Goal: Information Seeking & Learning: Learn about a topic

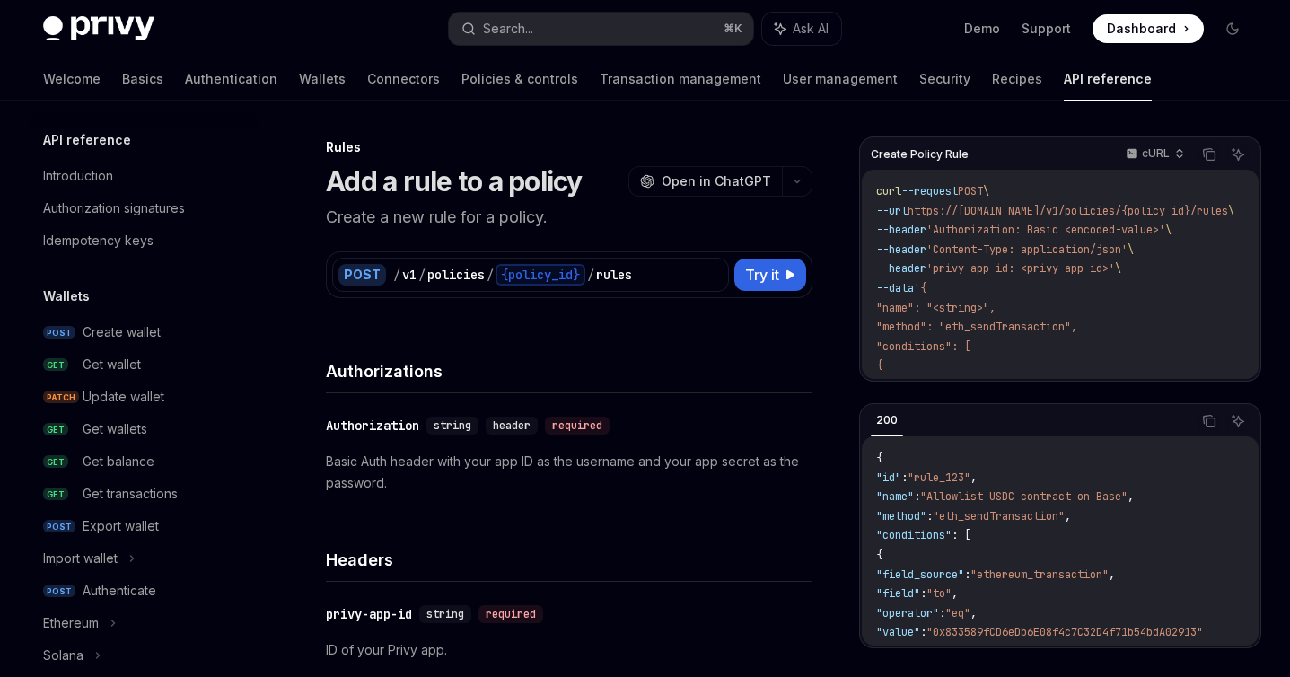
scroll to position [609, 0]
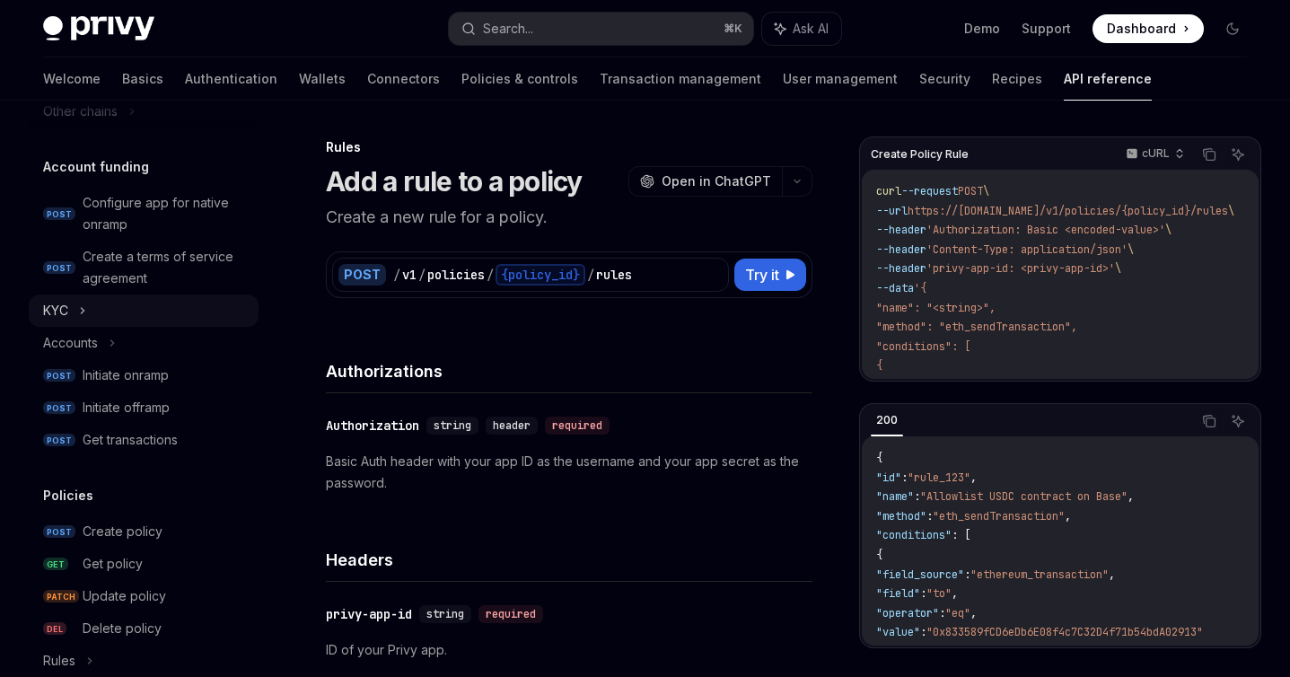
click at [170, 306] on div "KYC" at bounding box center [144, 310] width 230 height 32
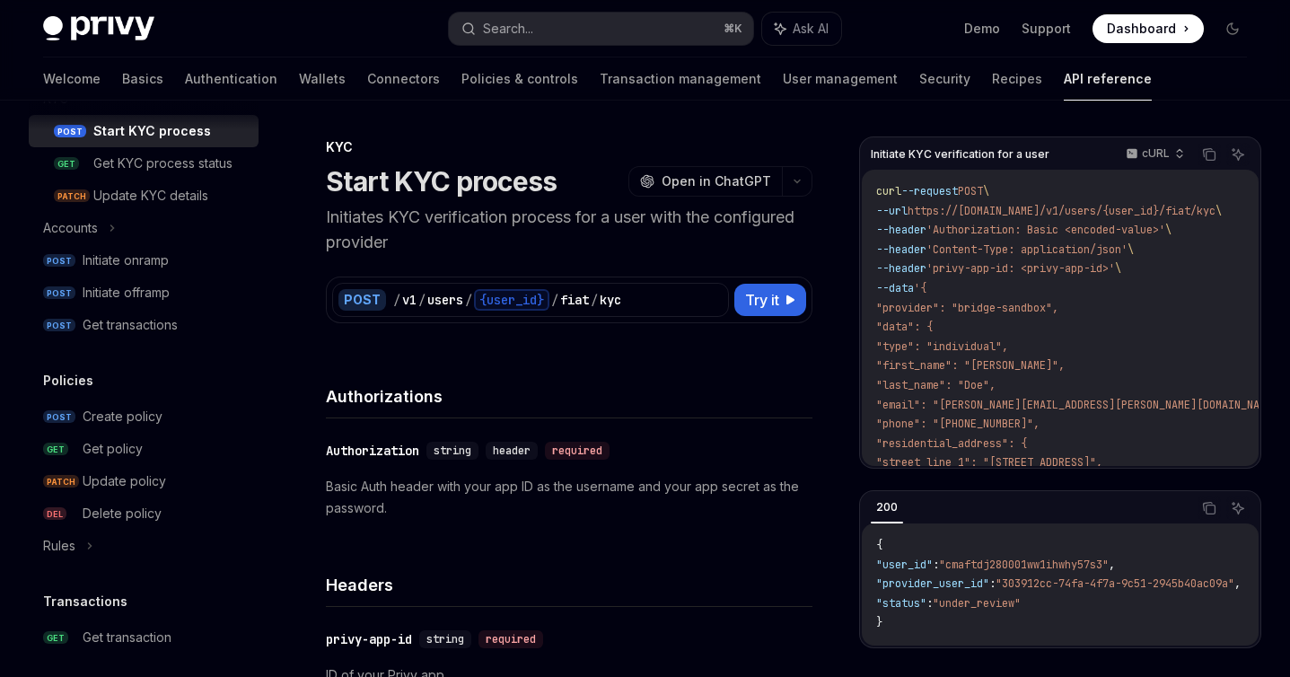
scroll to position [1307, 0]
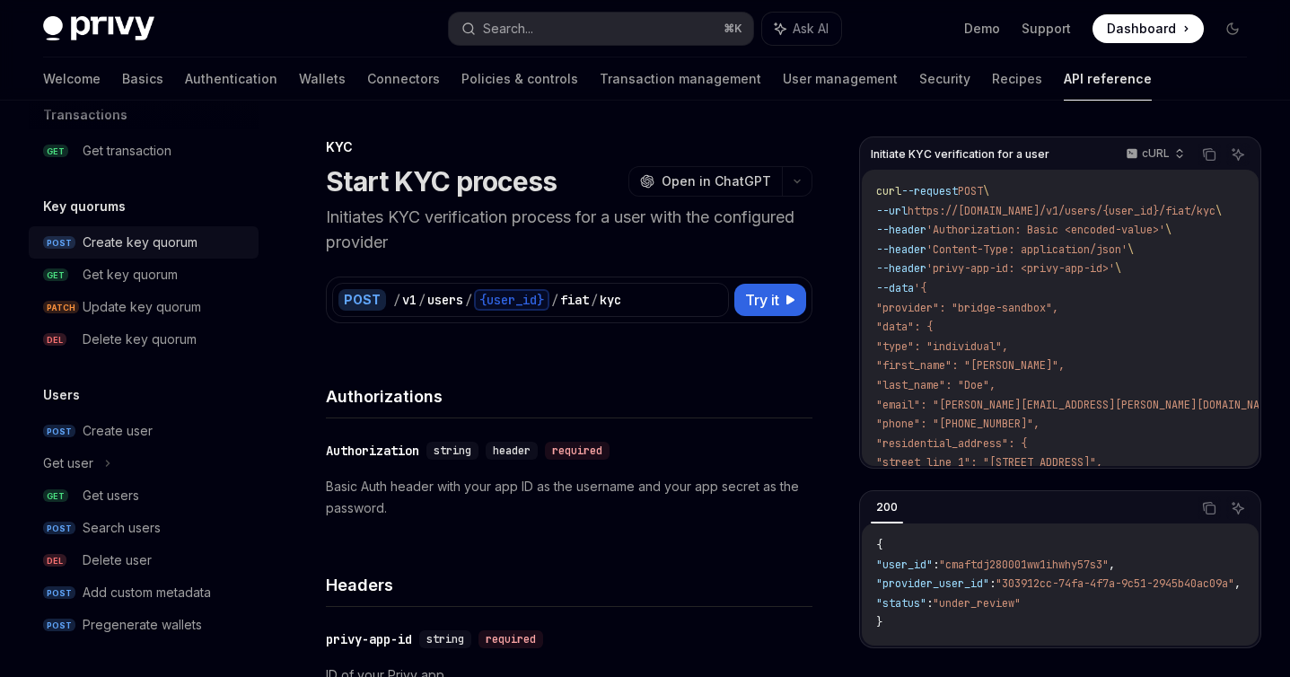
click at [184, 249] on div "Create key quorum" at bounding box center [140, 243] width 115 height 22
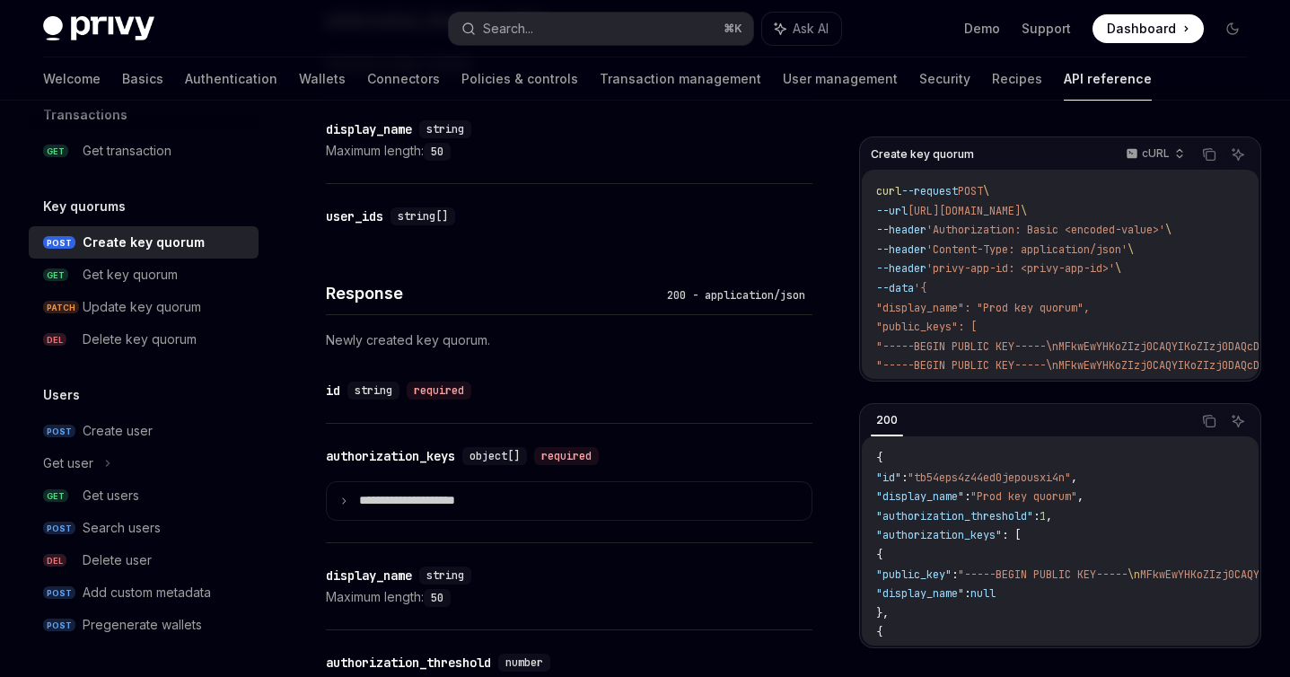
scroll to position [831, 0]
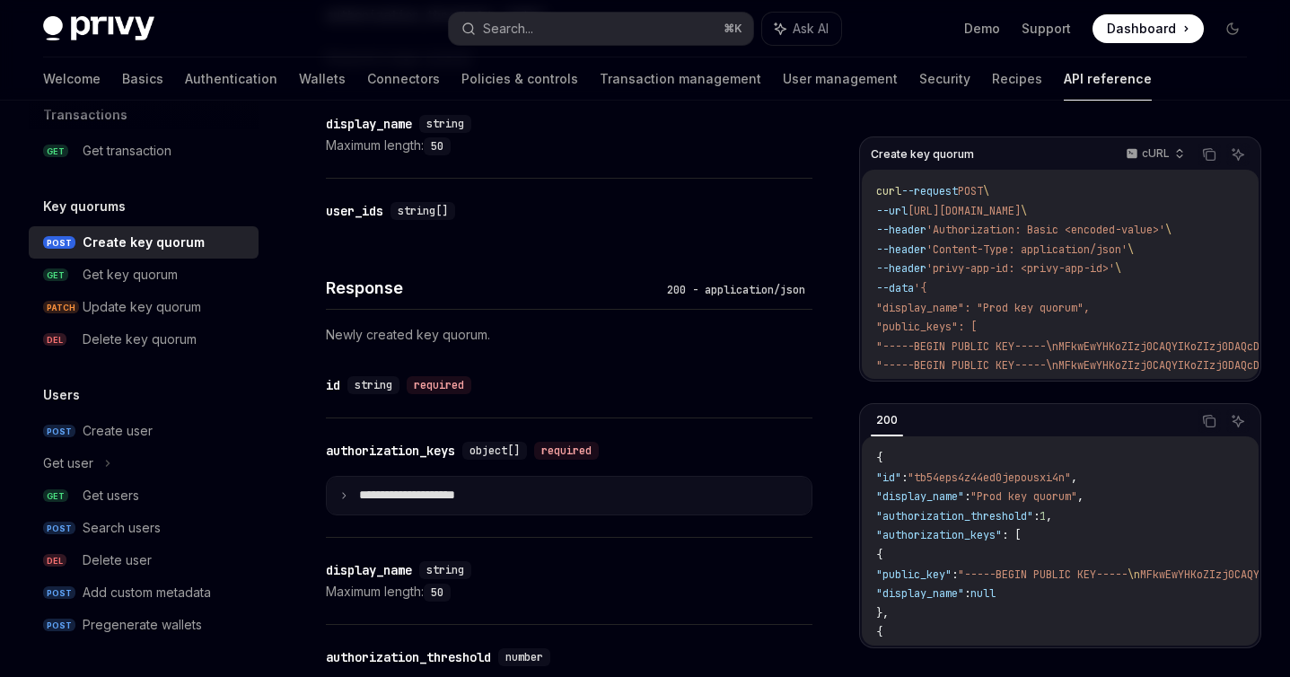
click at [370, 504] on summary "**********" at bounding box center [569, 496] width 485 height 38
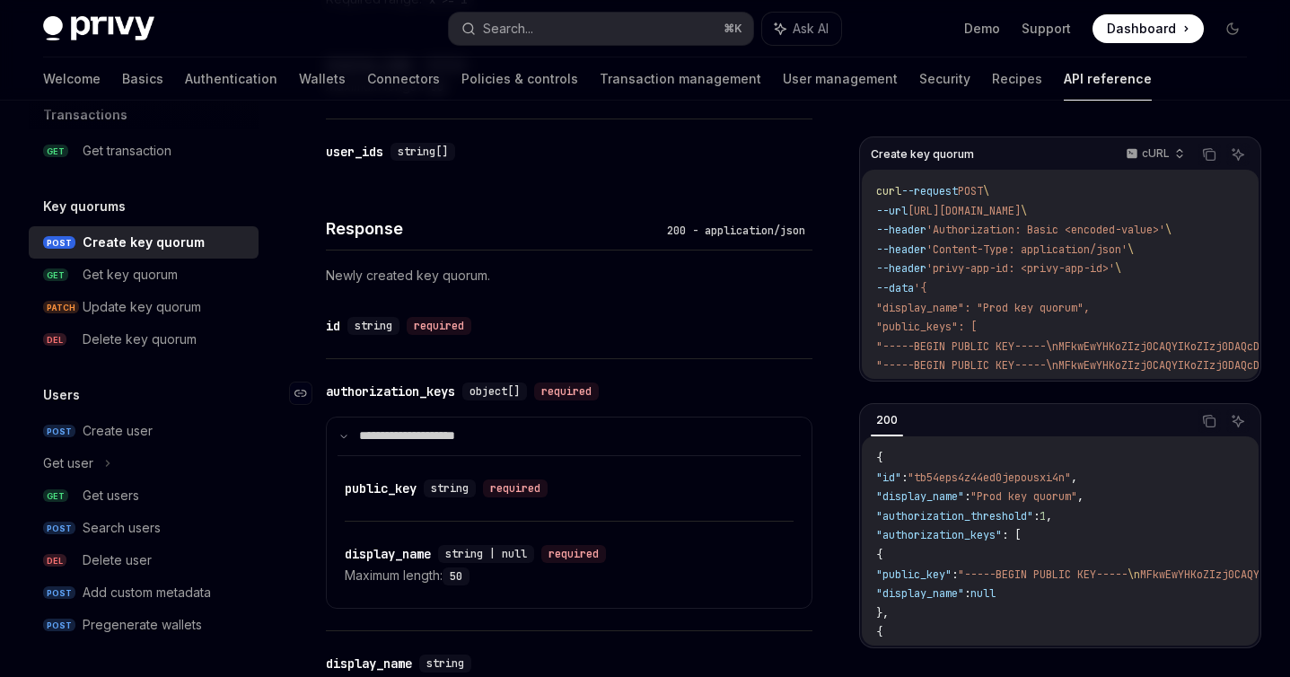
scroll to position [923, 0]
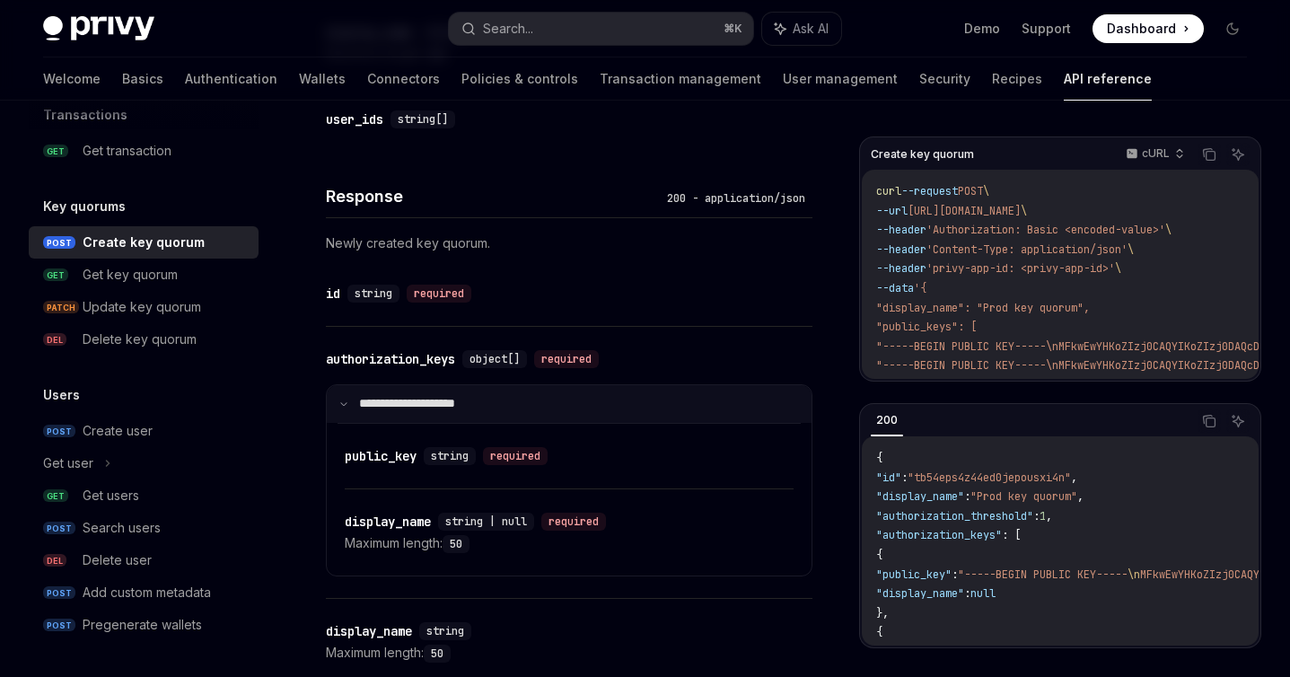
click at [402, 404] on p "**********" at bounding box center [418, 404] width 119 height 16
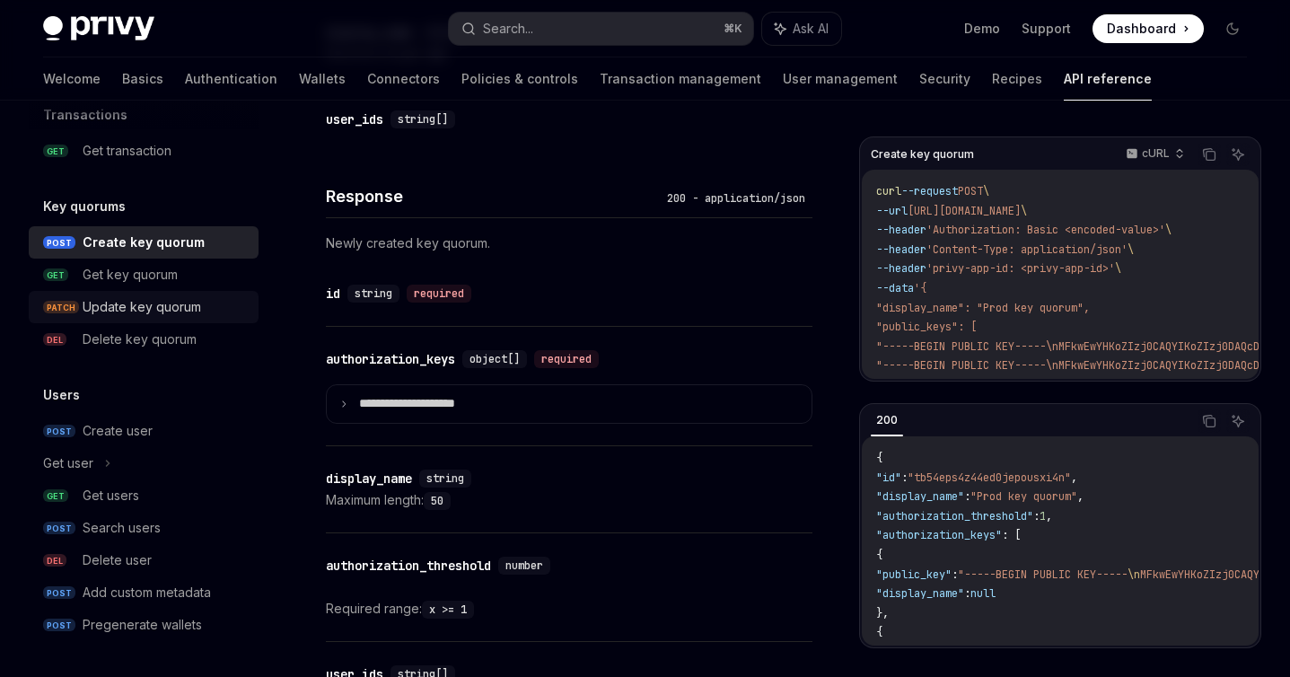
click at [220, 311] on div "Update key quorum" at bounding box center [165, 307] width 165 height 22
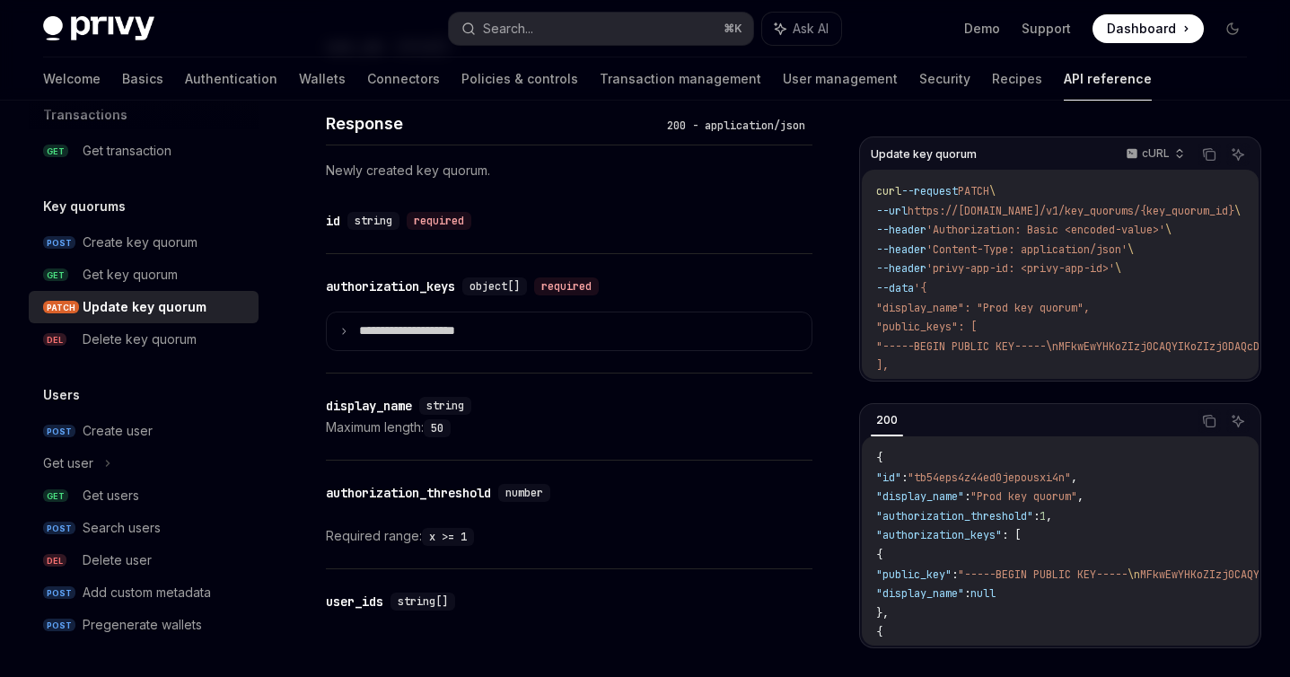
scroll to position [1390, 0]
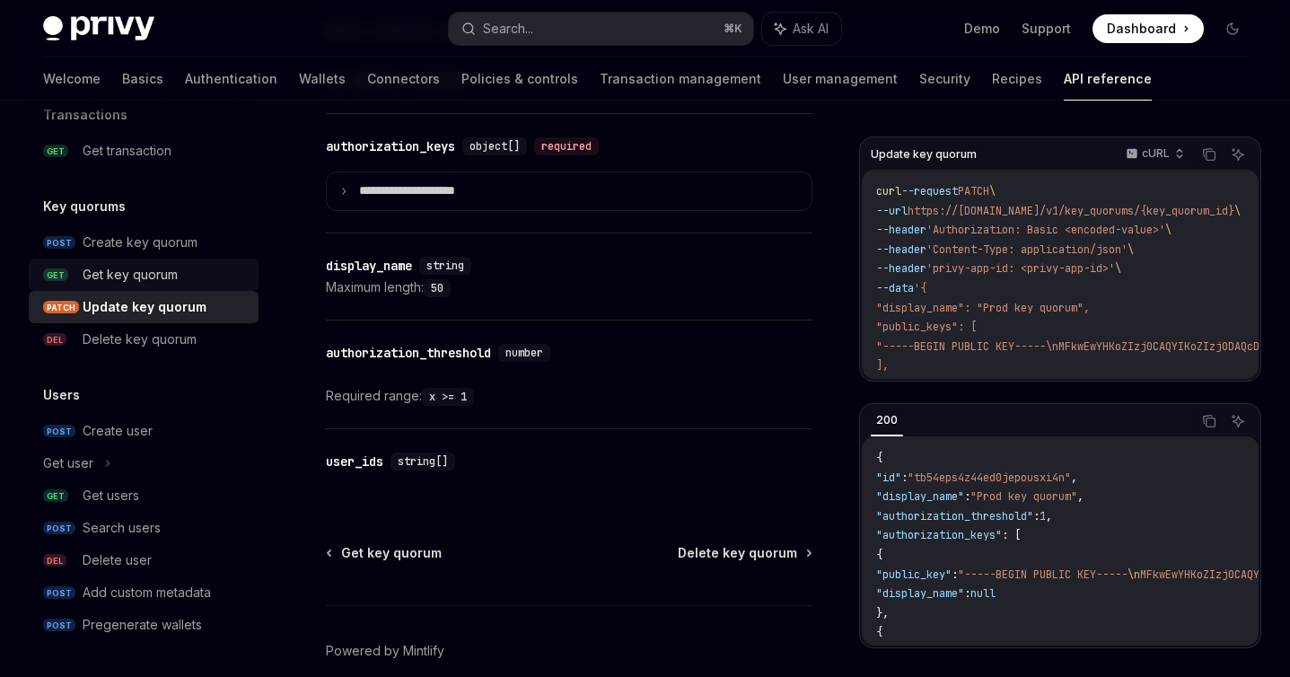
click at [179, 273] on div "Get key quorum" at bounding box center [165, 275] width 165 height 22
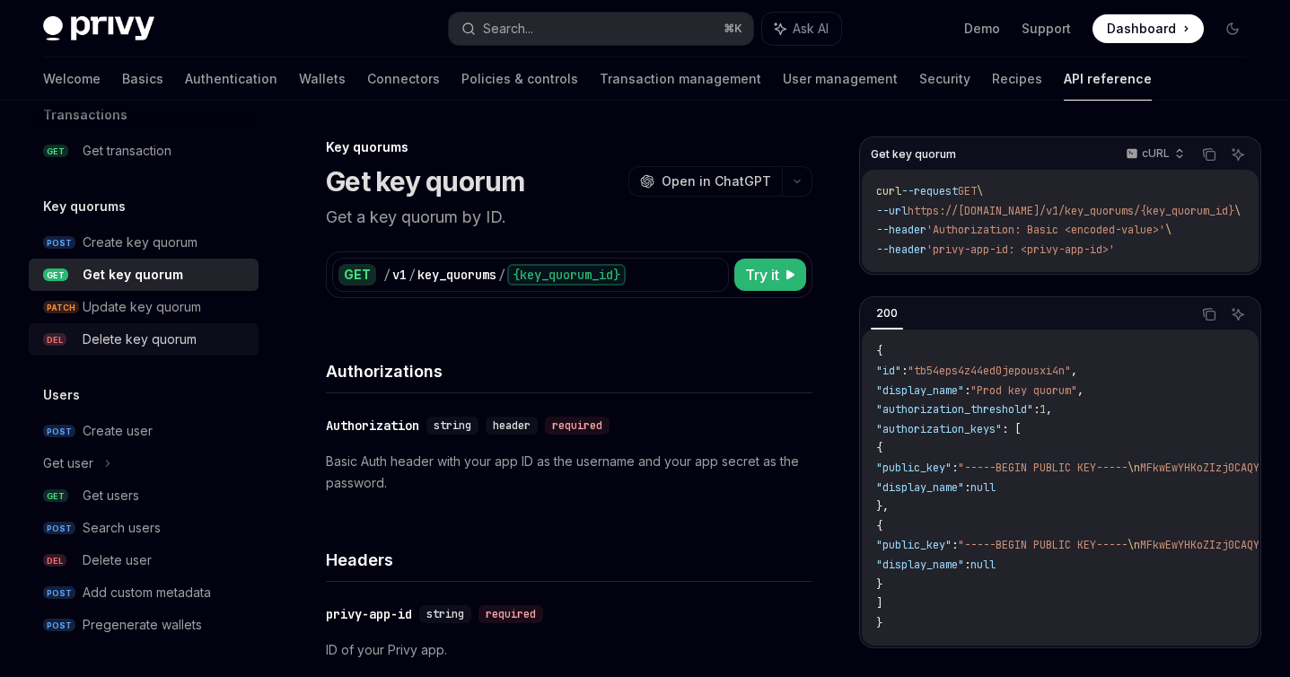
click at [180, 323] on link "DEL Delete key quorum" at bounding box center [144, 339] width 230 height 32
type textarea "*"
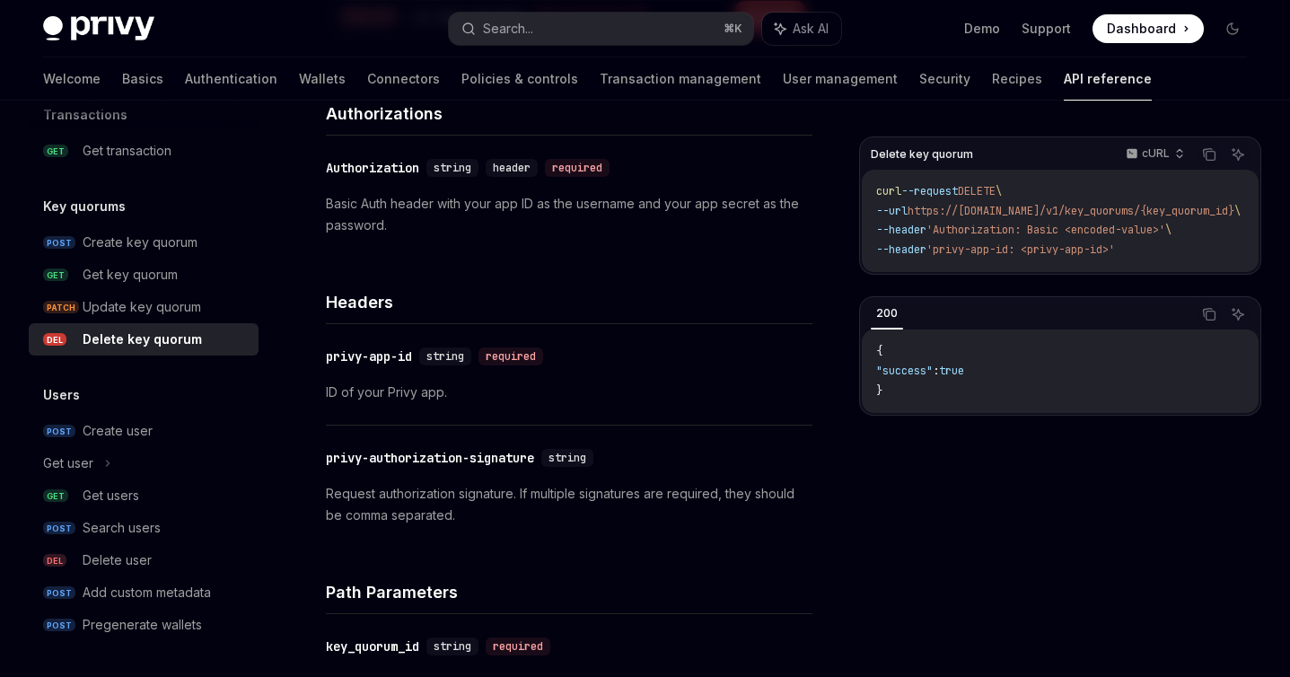
scroll to position [163, 0]
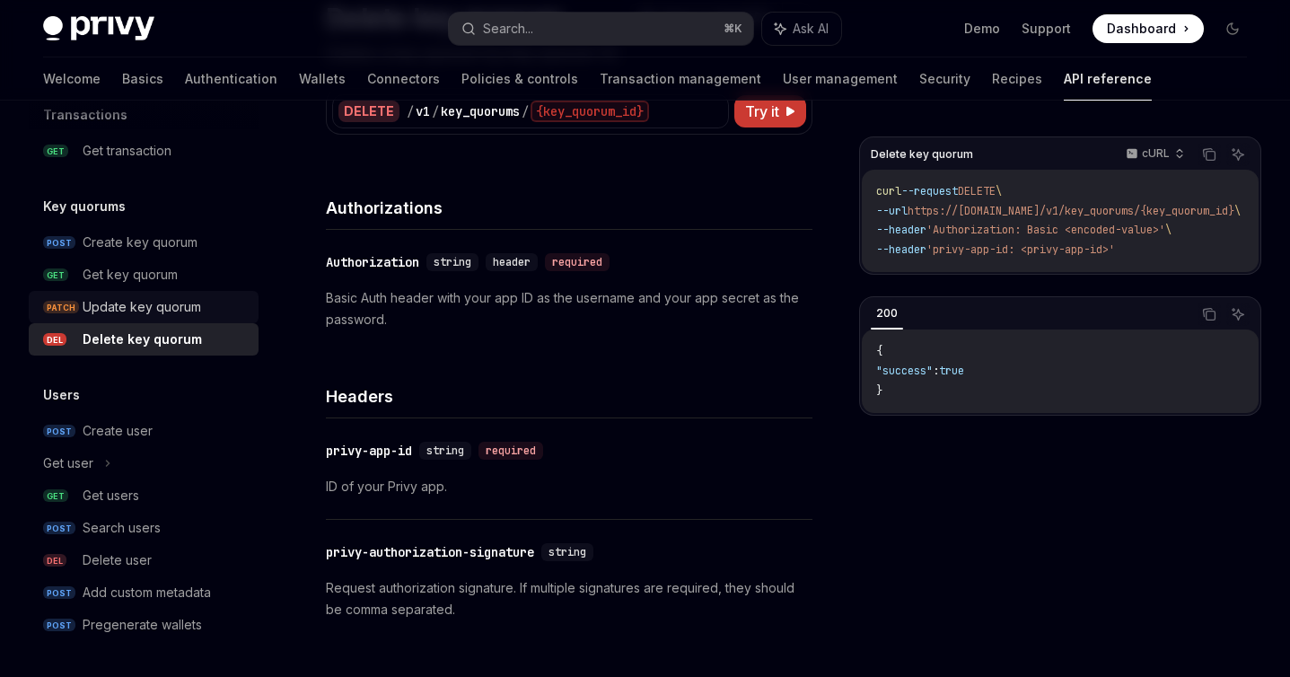
click at [185, 298] on div "Update key quorum" at bounding box center [142, 307] width 118 height 22
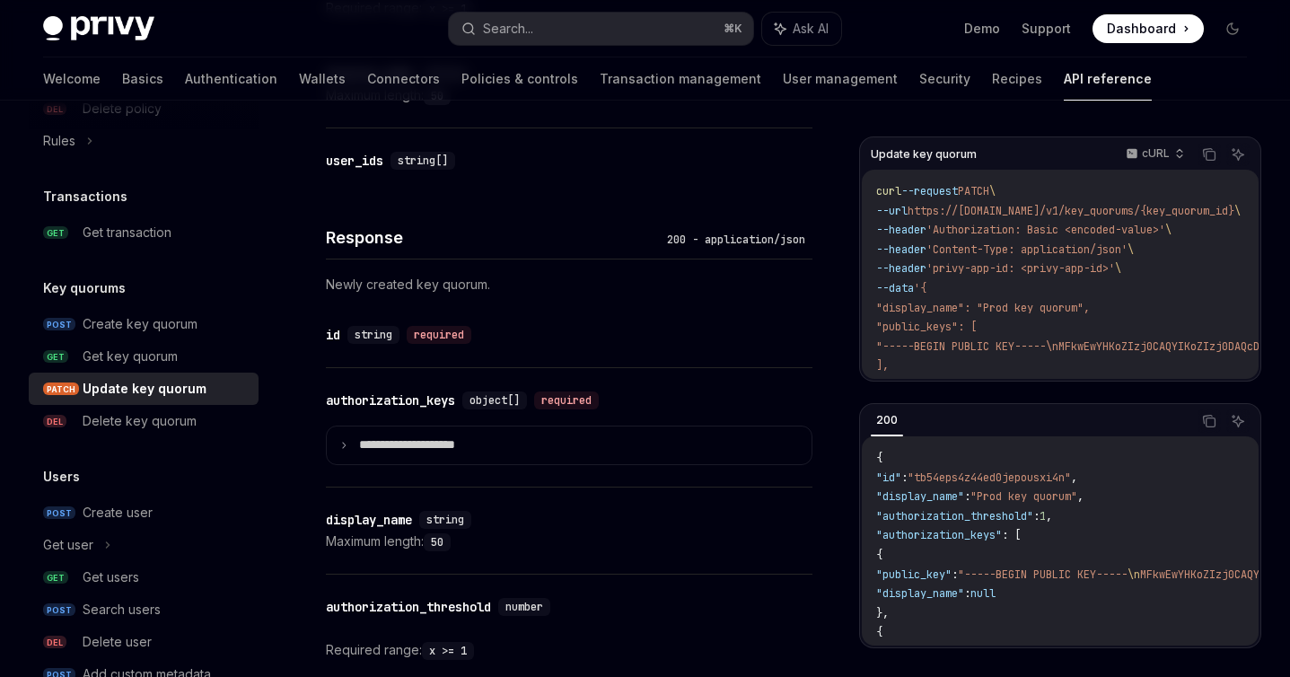
scroll to position [1180, 0]
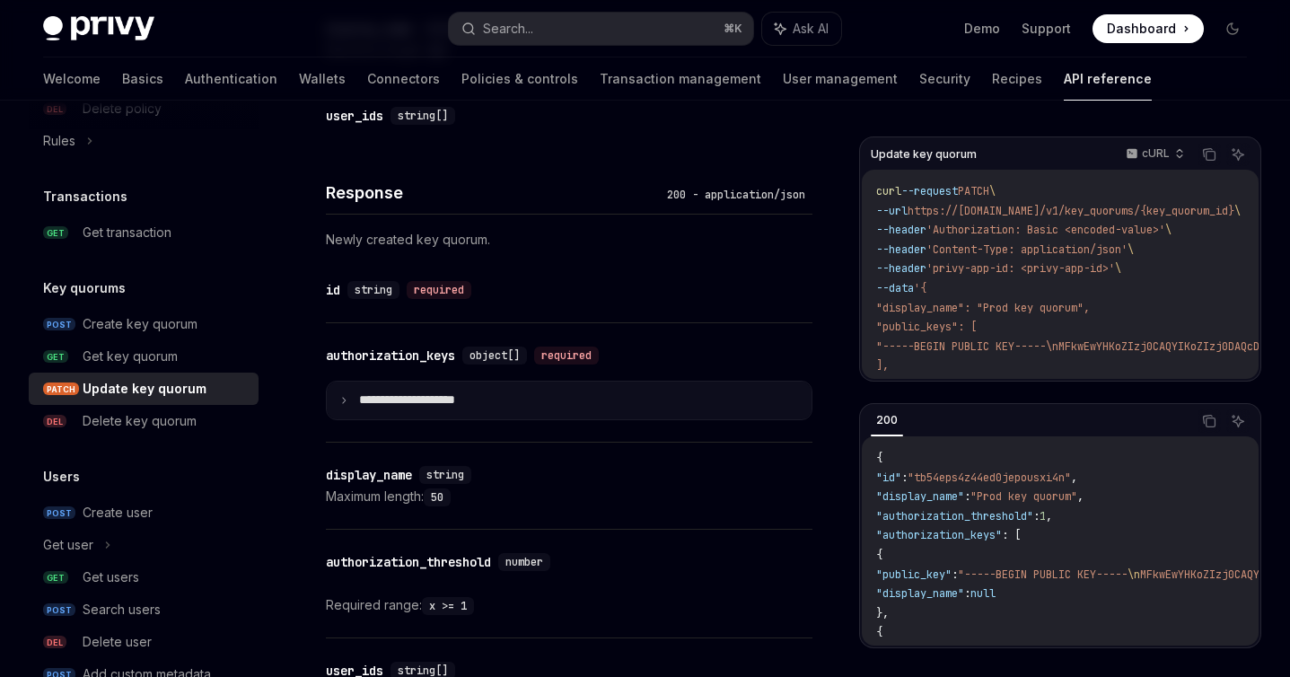
click at [381, 408] on p "**********" at bounding box center [421, 400] width 125 height 16
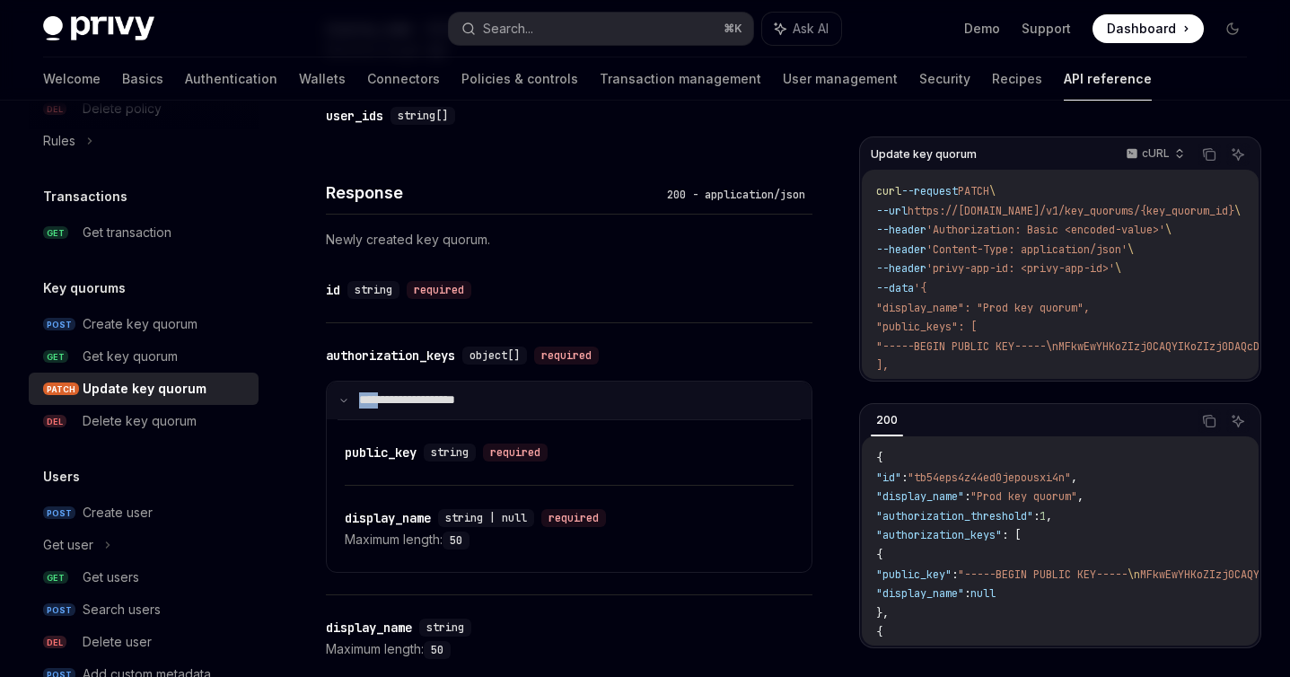
click at [381, 407] on p "**********" at bounding box center [418, 400] width 119 height 16
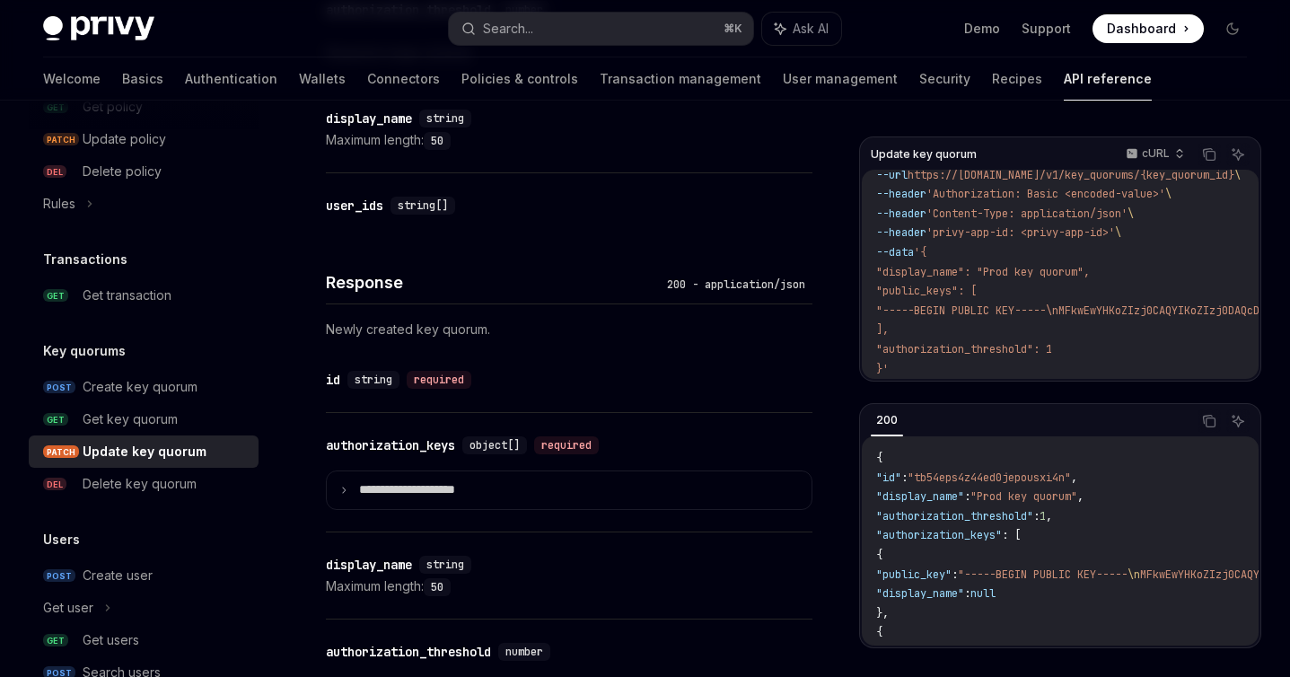
scroll to position [1094, 0]
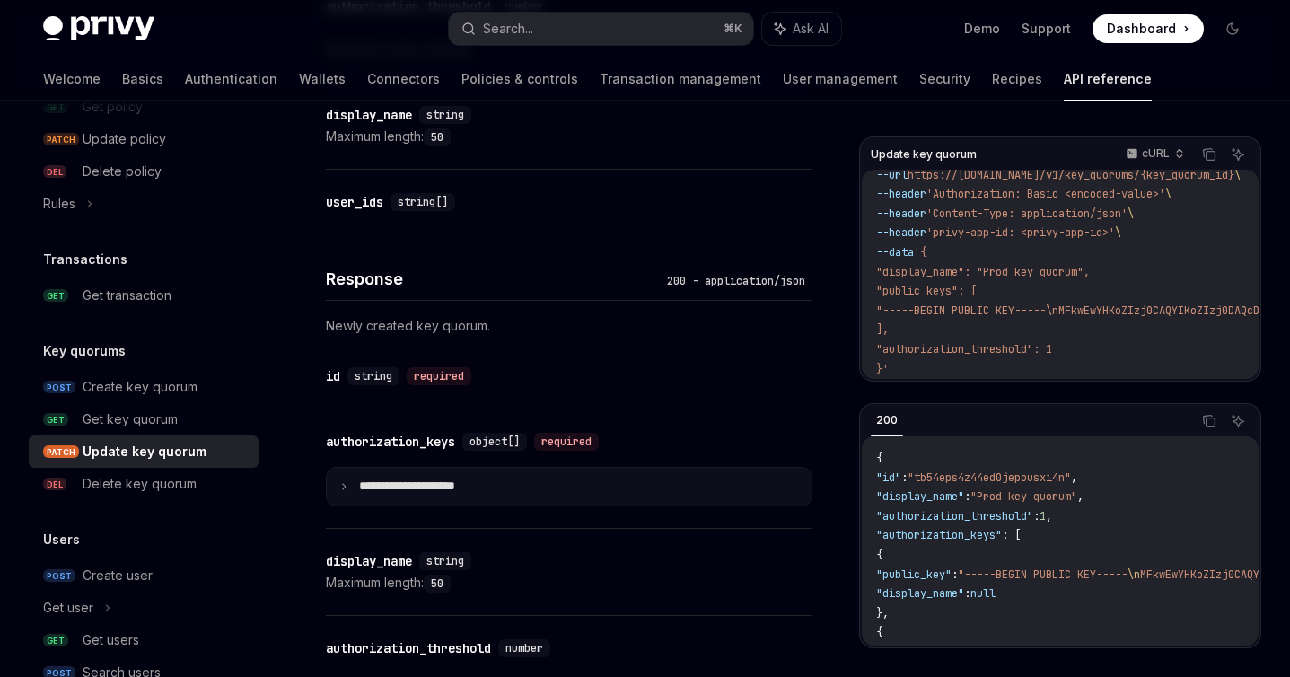
click at [393, 491] on p "**********" at bounding box center [421, 486] width 125 height 16
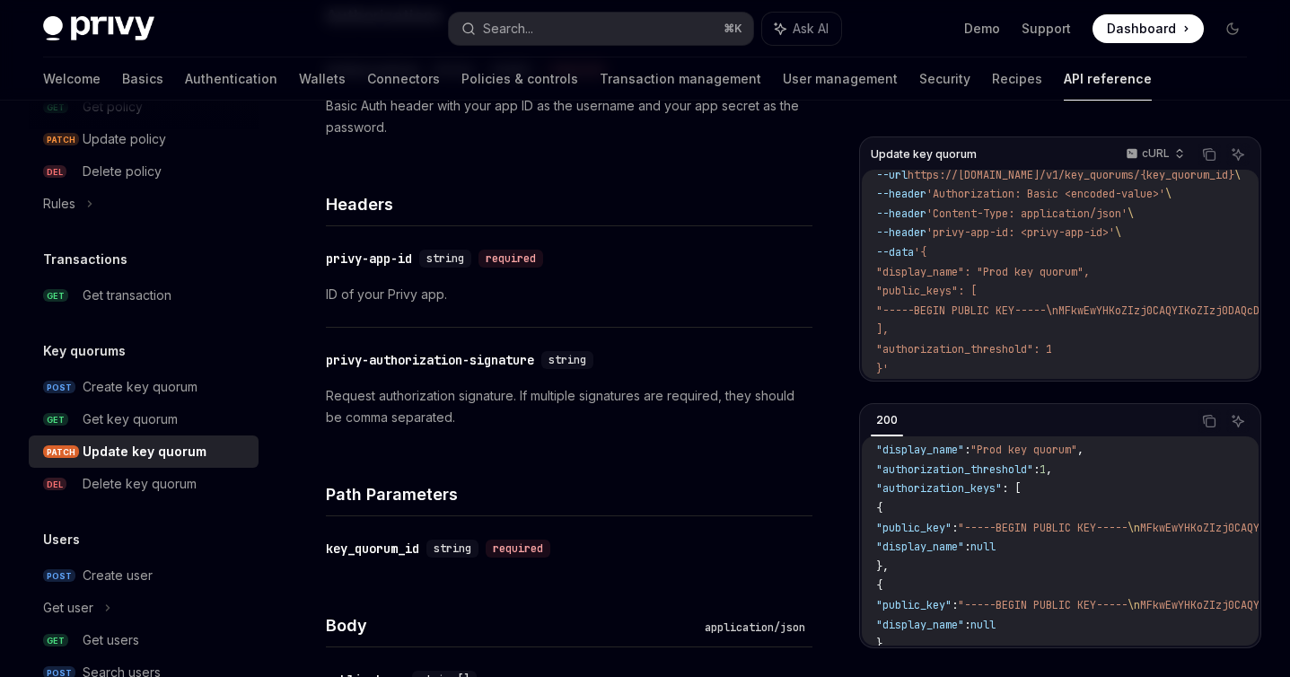
scroll to position [0, 0]
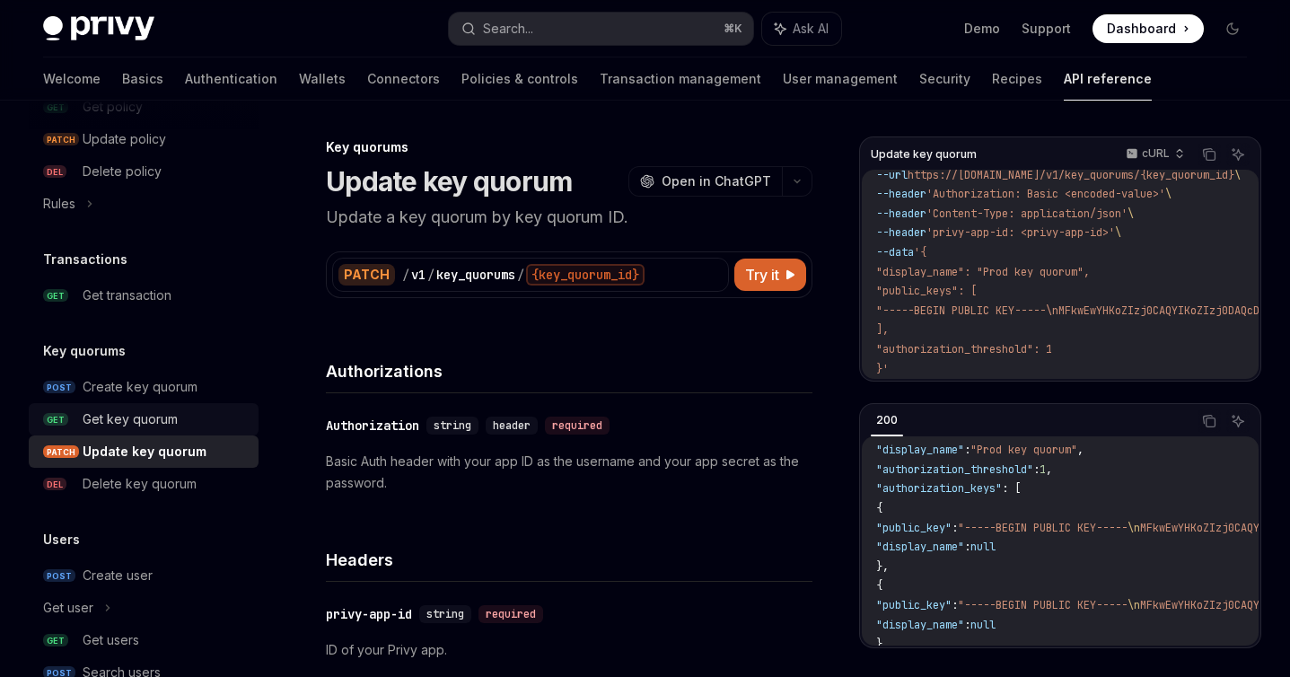
click at [196, 419] on div "Get key quorum" at bounding box center [165, 419] width 165 height 22
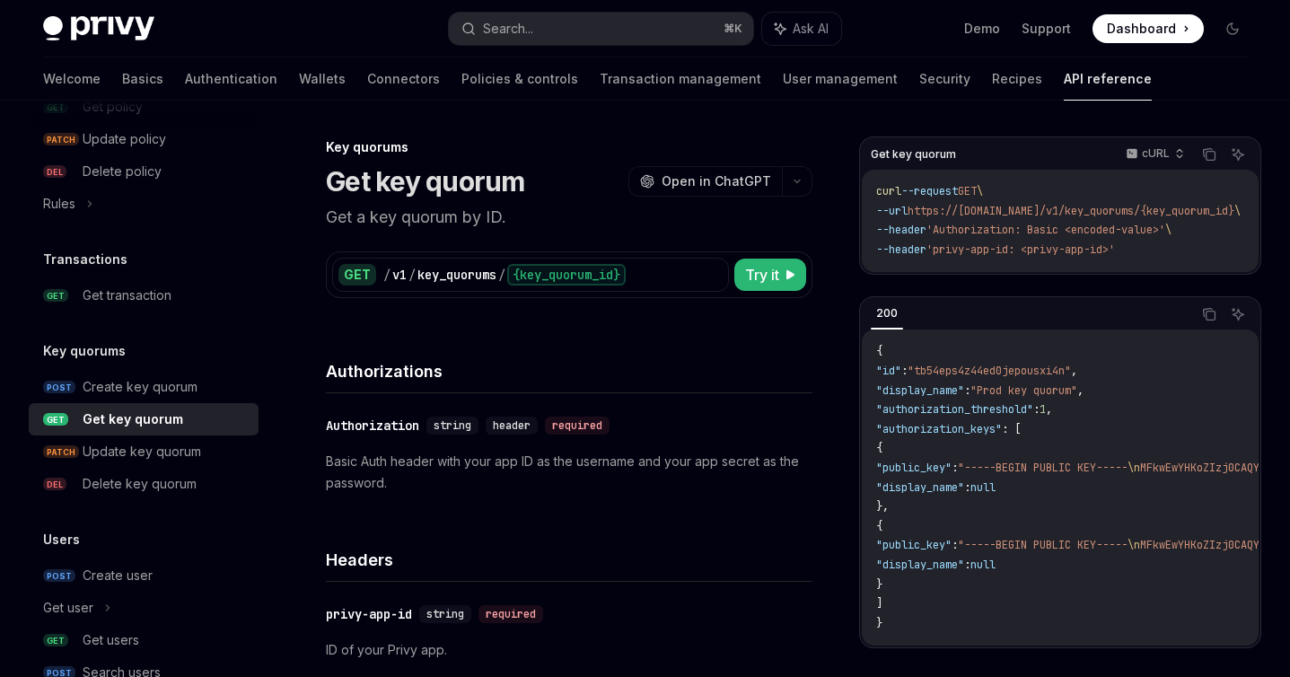
scroll to position [2, 0]
click at [224, 390] on div "Create key quorum" at bounding box center [165, 387] width 165 height 22
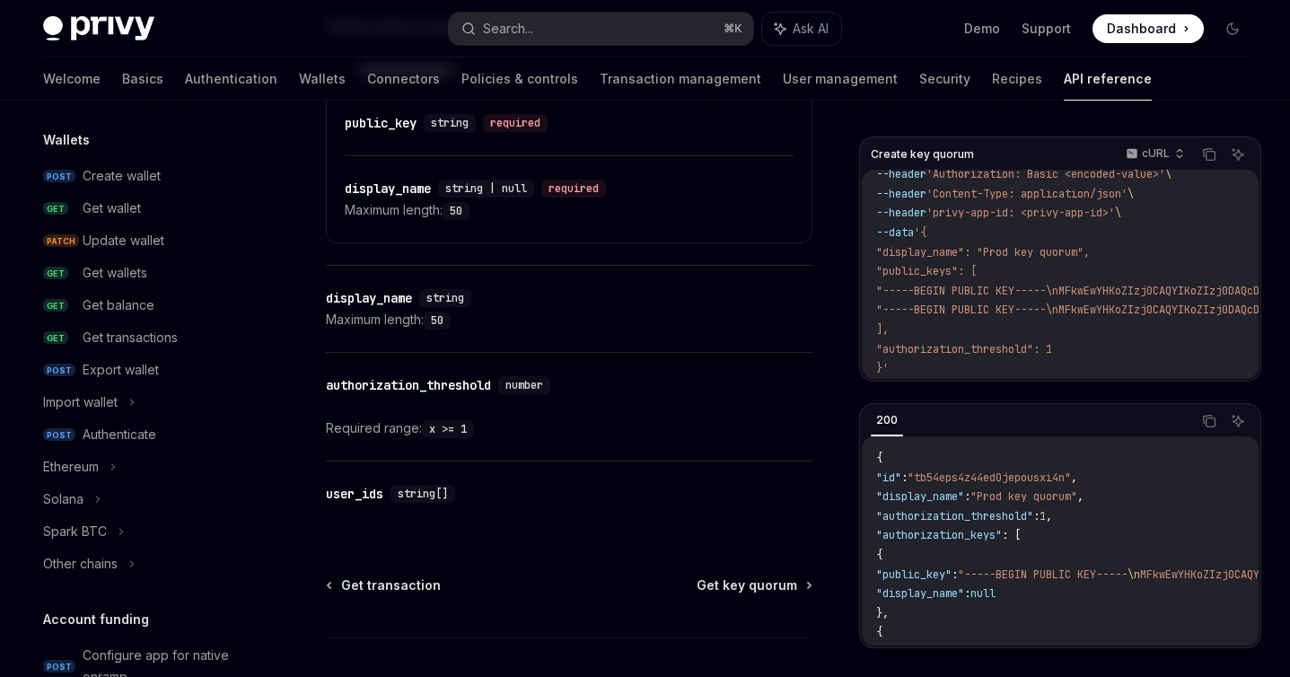
scroll to position [168, 0]
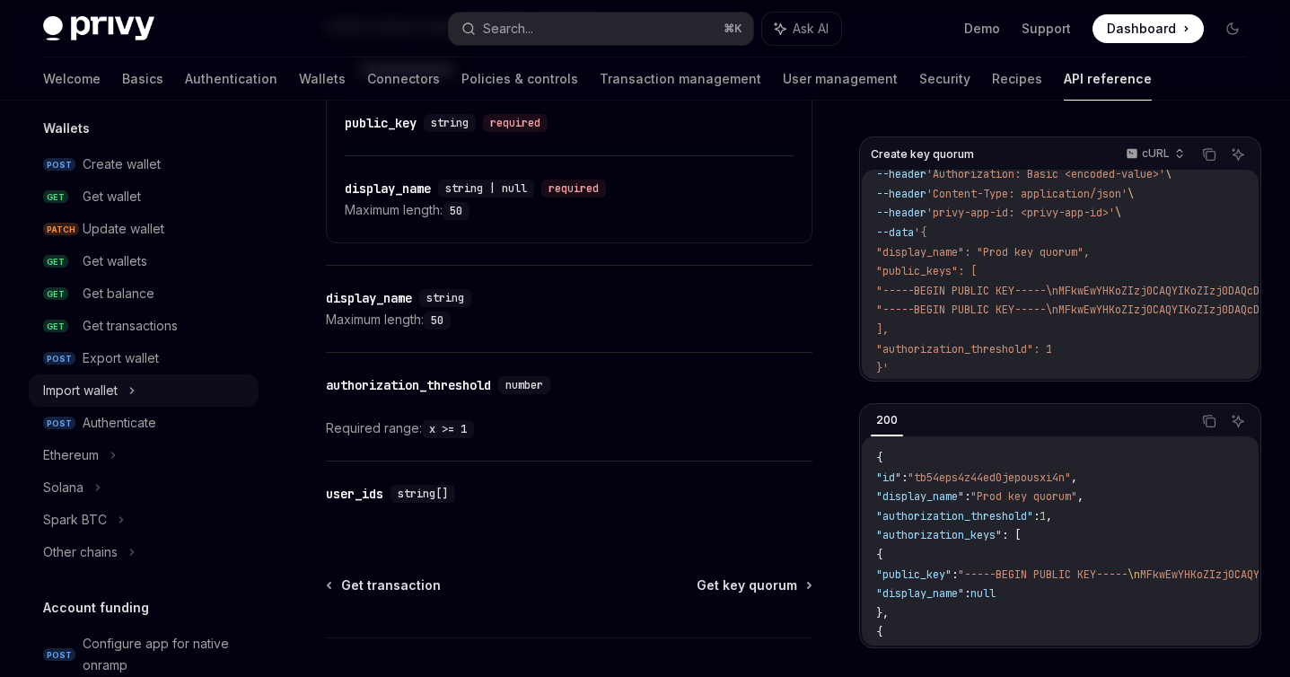
click at [145, 386] on div "Import wallet" at bounding box center [144, 390] width 230 height 32
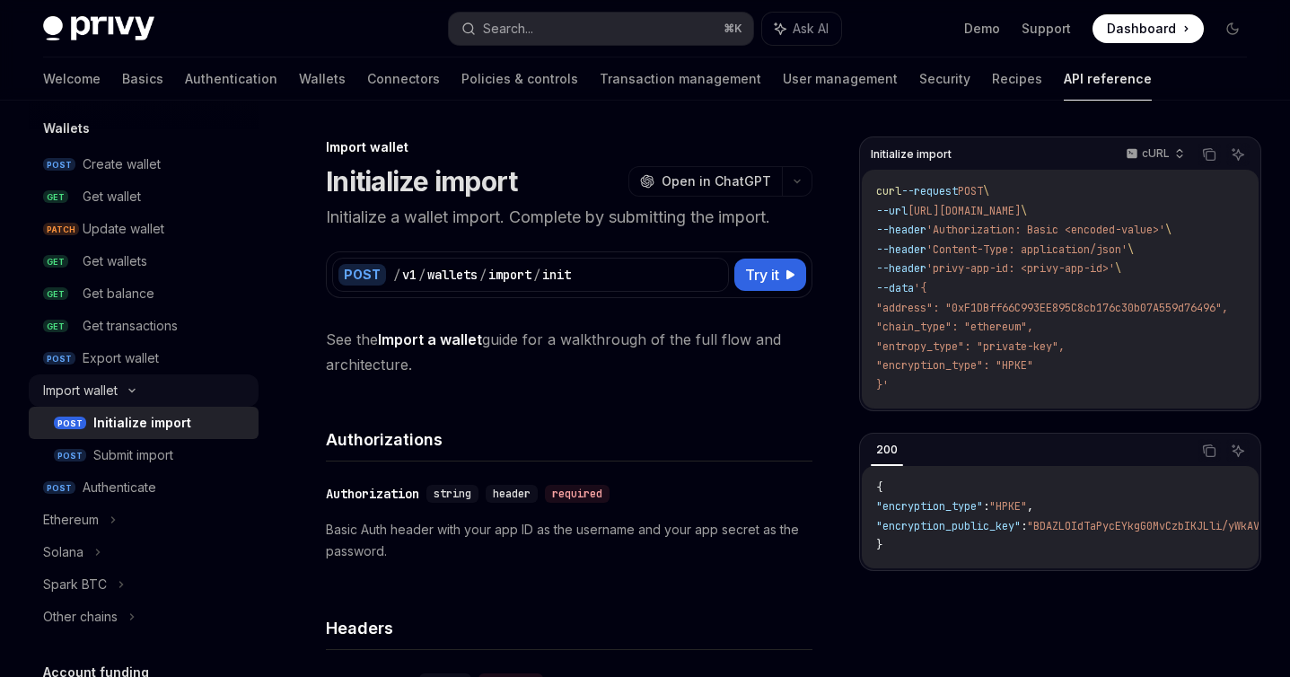
click at [145, 386] on div "Import wallet" at bounding box center [144, 390] width 230 height 32
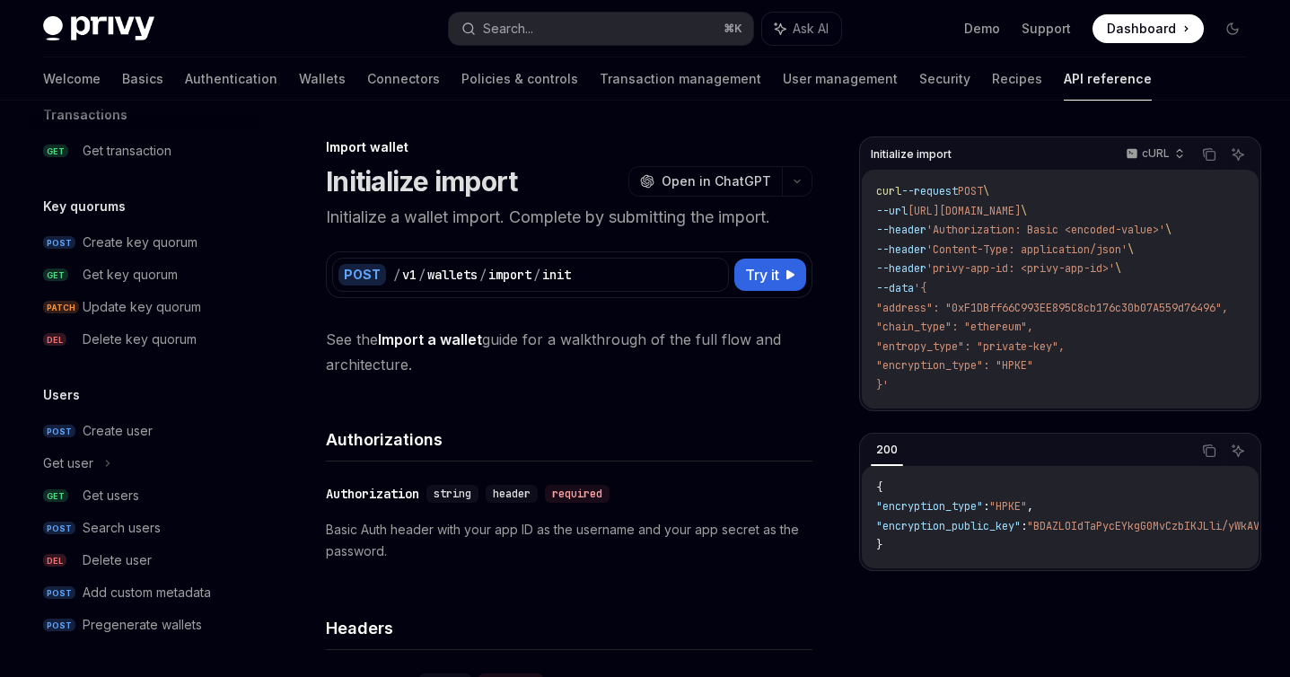
scroll to position [1198, 0]
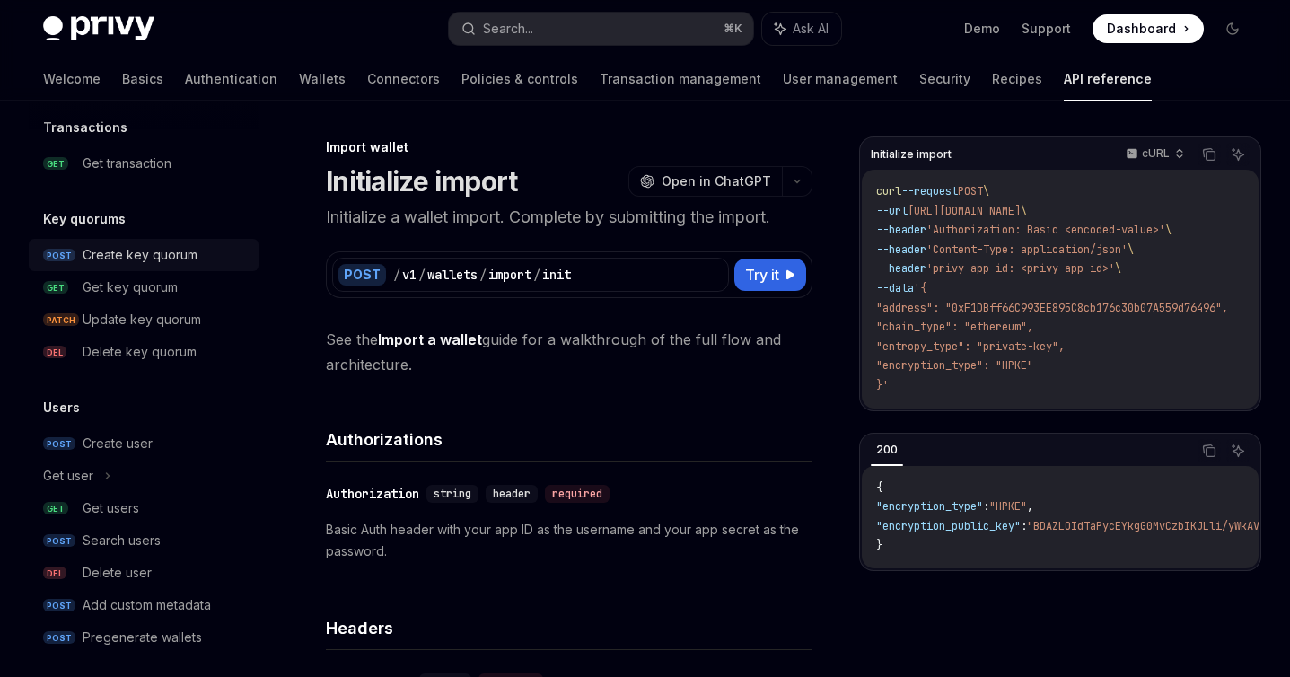
click at [170, 258] on div "Create key quorum" at bounding box center [140, 255] width 115 height 22
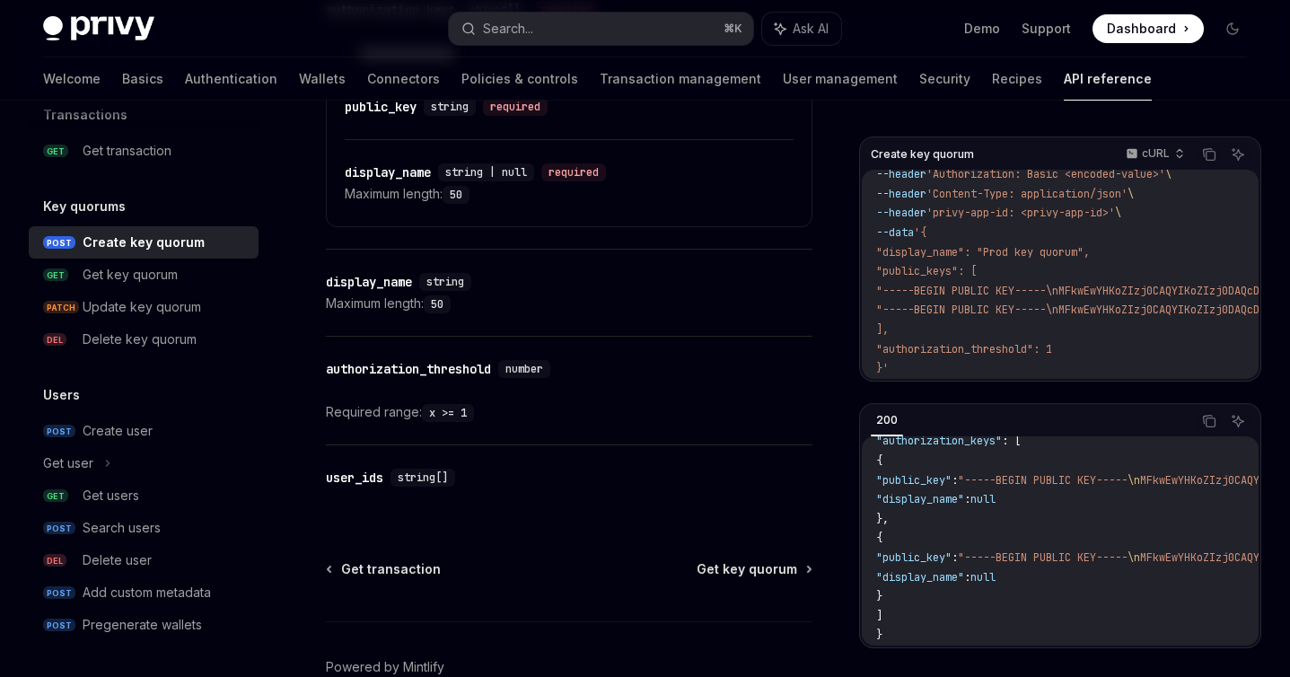
scroll to position [1371, 0]
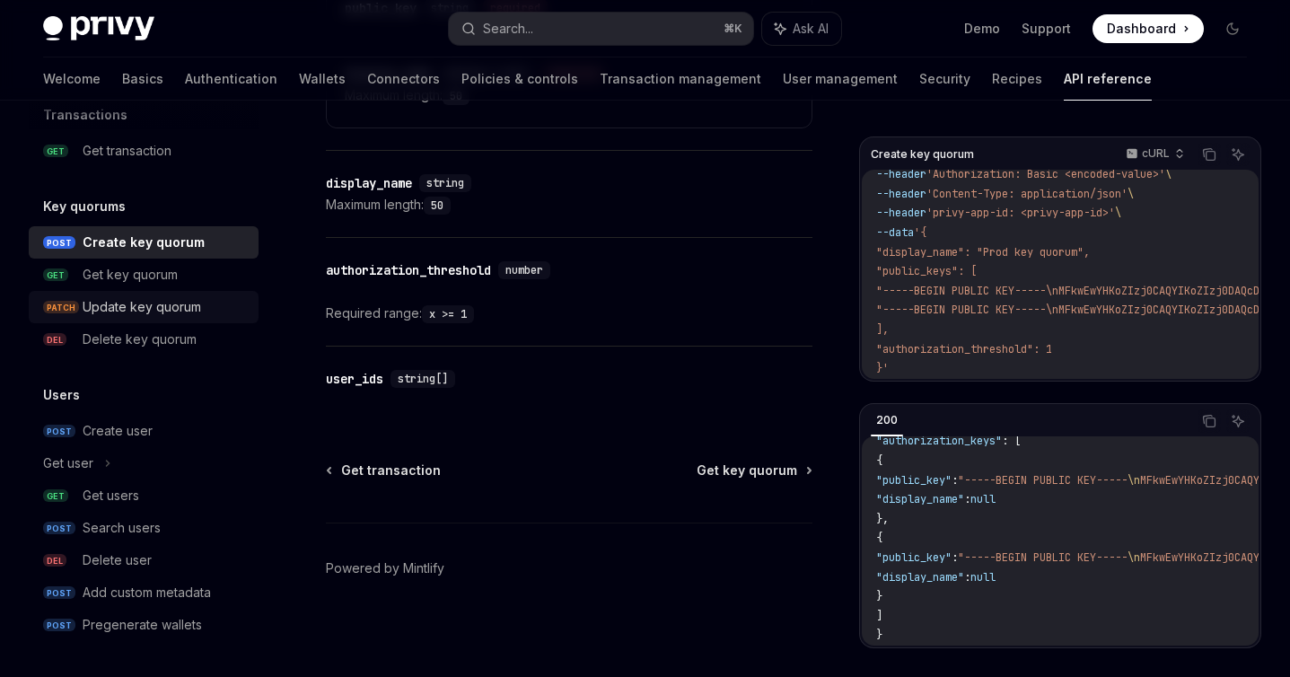
click at [208, 310] on div "Update key quorum" at bounding box center [165, 307] width 165 height 22
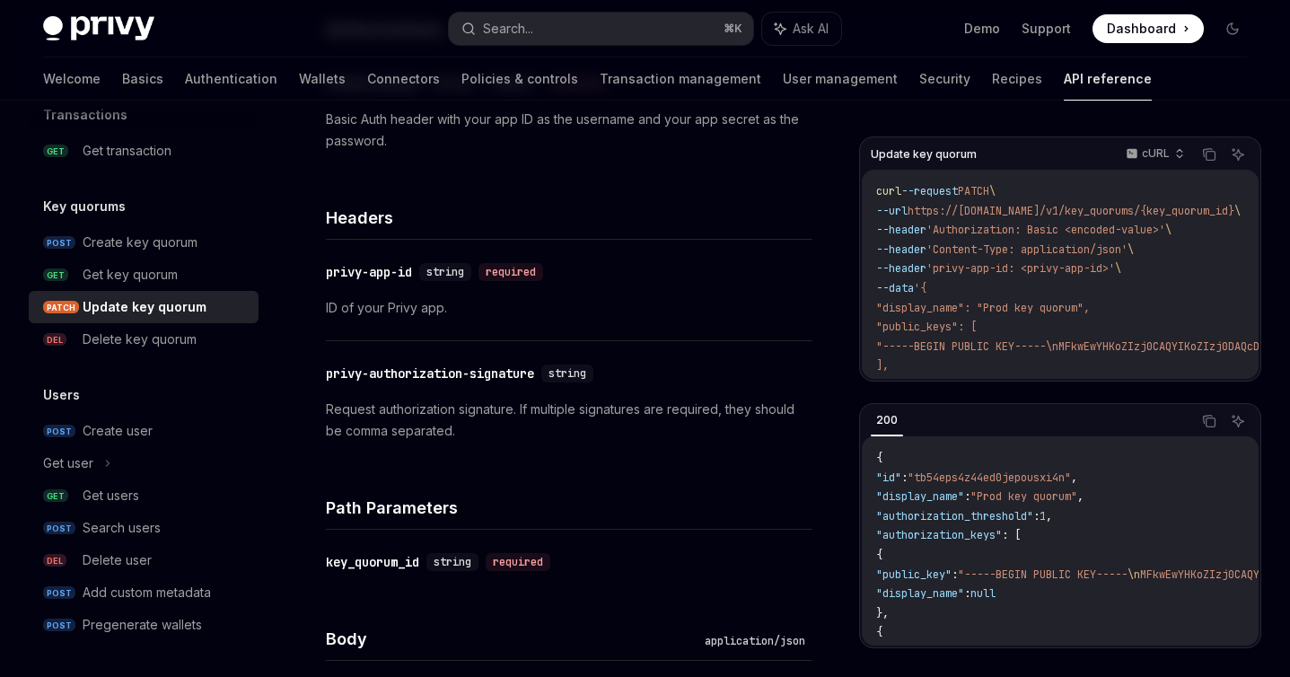
scroll to position [344, 0]
click at [456, 437] on p "Request authorization signature. If multiple signatures are required, they shou…" at bounding box center [569, 418] width 487 height 43
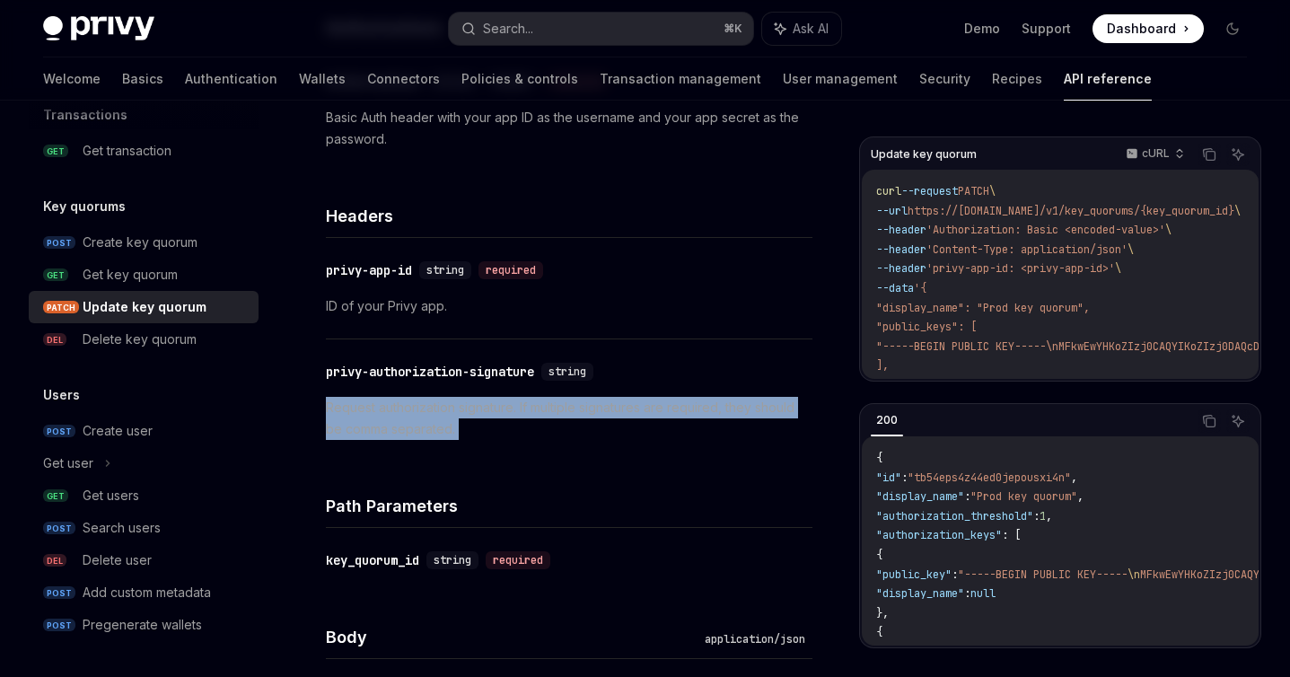
click at [456, 437] on p "Request authorization signature. If multiple signatures are required, they shou…" at bounding box center [569, 418] width 487 height 43
click at [456, 439] on p "Request authorization signature. If multiple signatures are required, they shou…" at bounding box center [569, 418] width 487 height 43
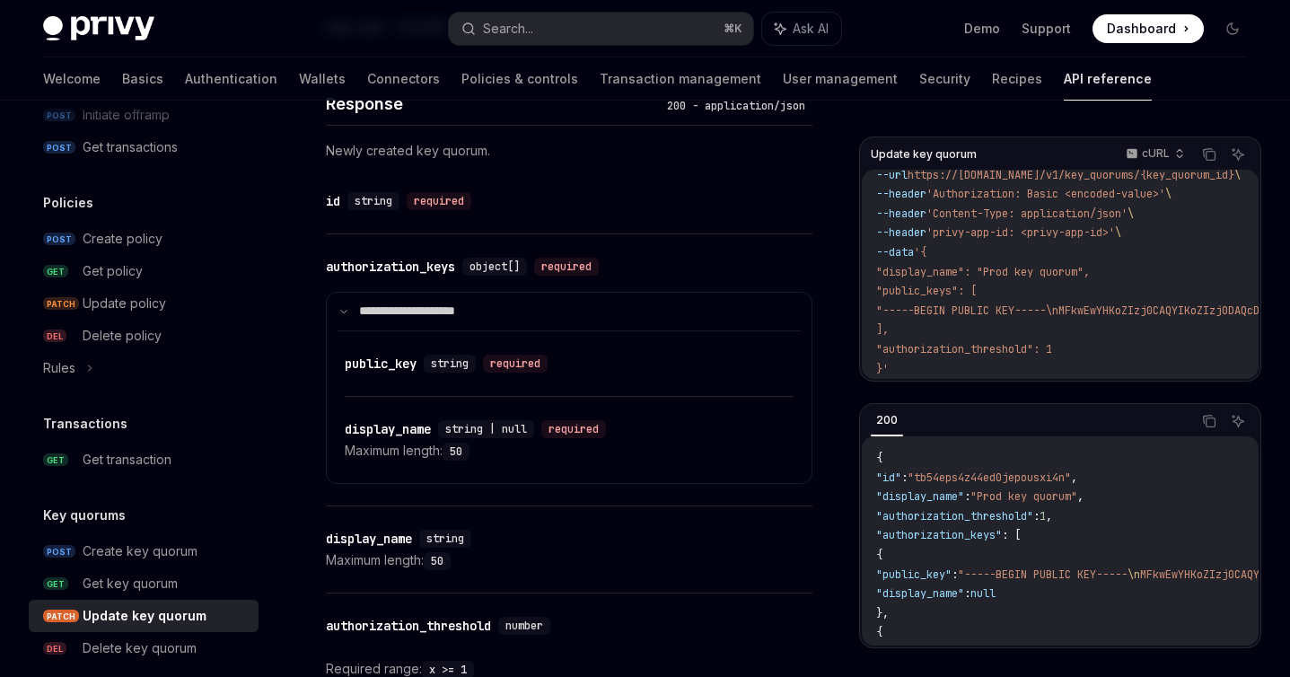
scroll to position [1268, 0]
click at [171, 236] on div "Create policy" at bounding box center [165, 239] width 165 height 22
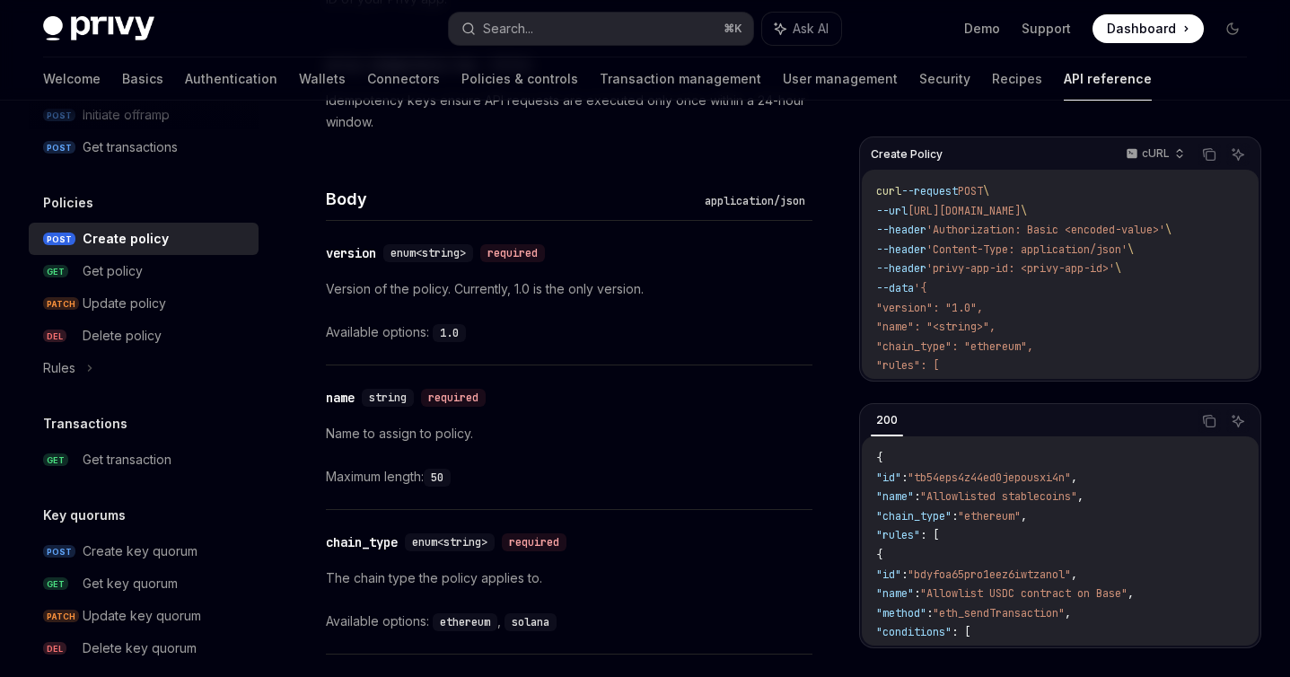
scroll to position [699, 0]
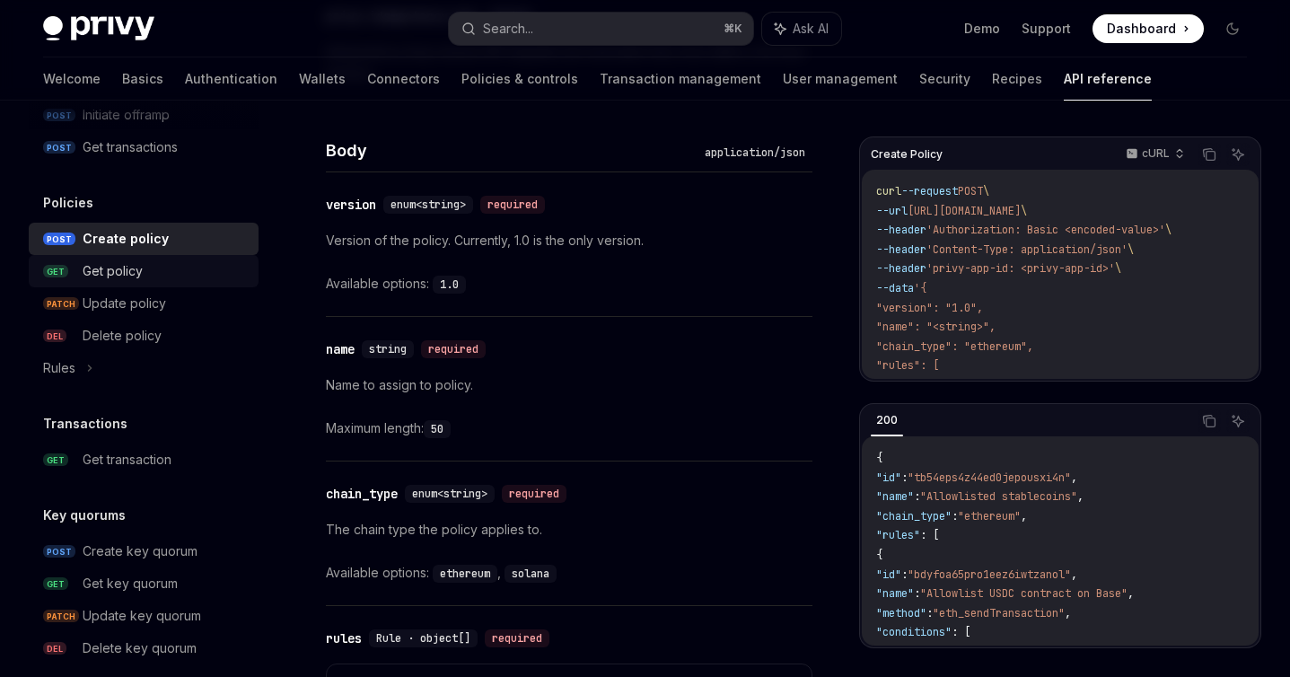
click at [160, 276] on div "Get policy" at bounding box center [165, 271] width 165 height 22
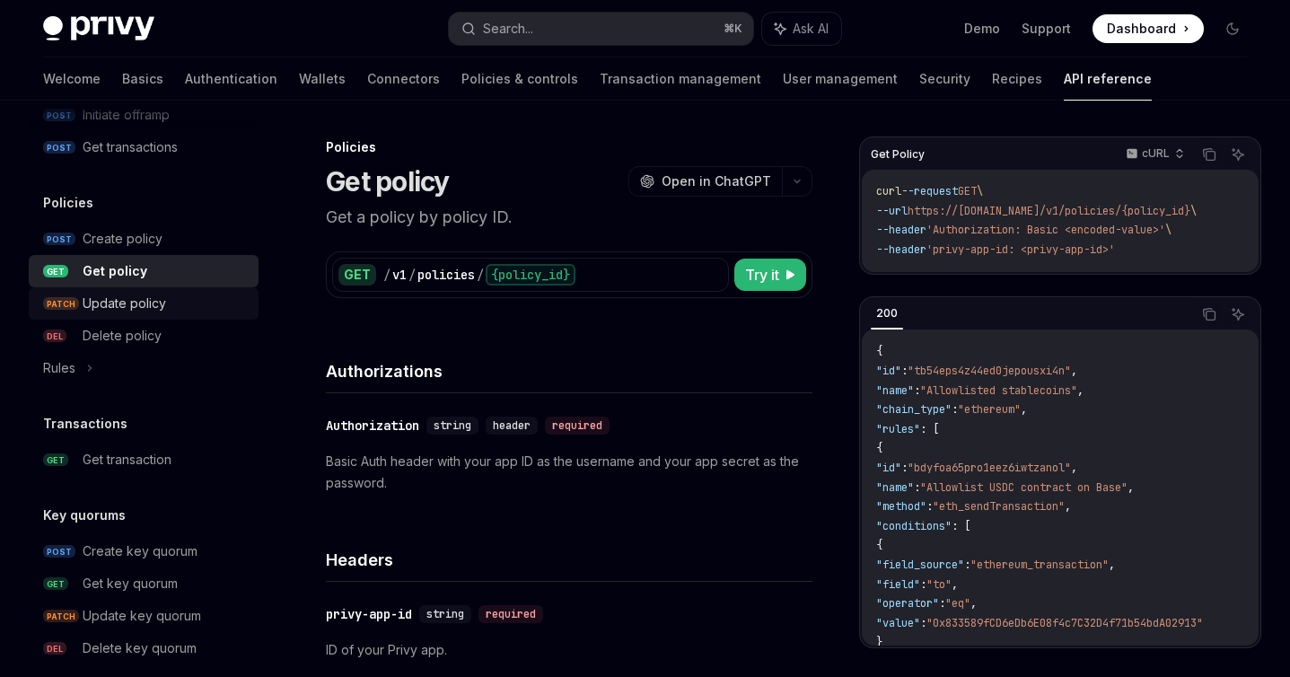
click at [171, 317] on link "PATCH Update policy" at bounding box center [144, 303] width 230 height 32
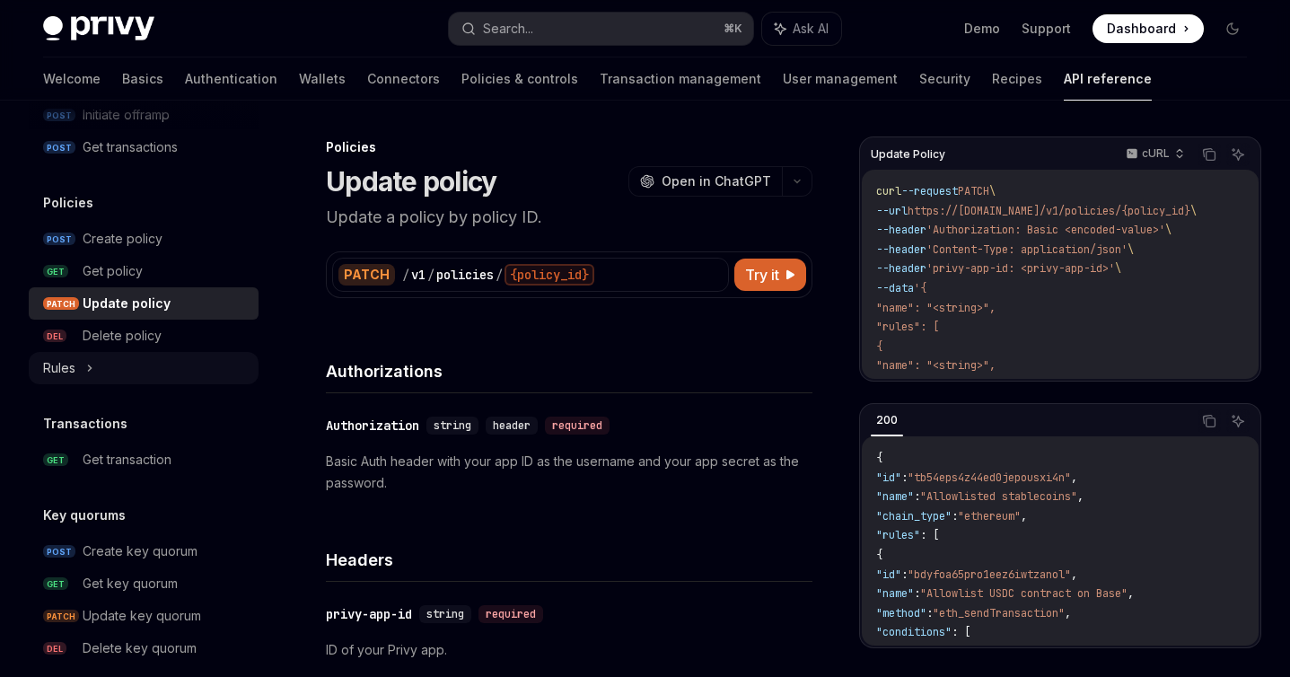
click at [71, 369] on div "Rules" at bounding box center [59, 368] width 32 height 22
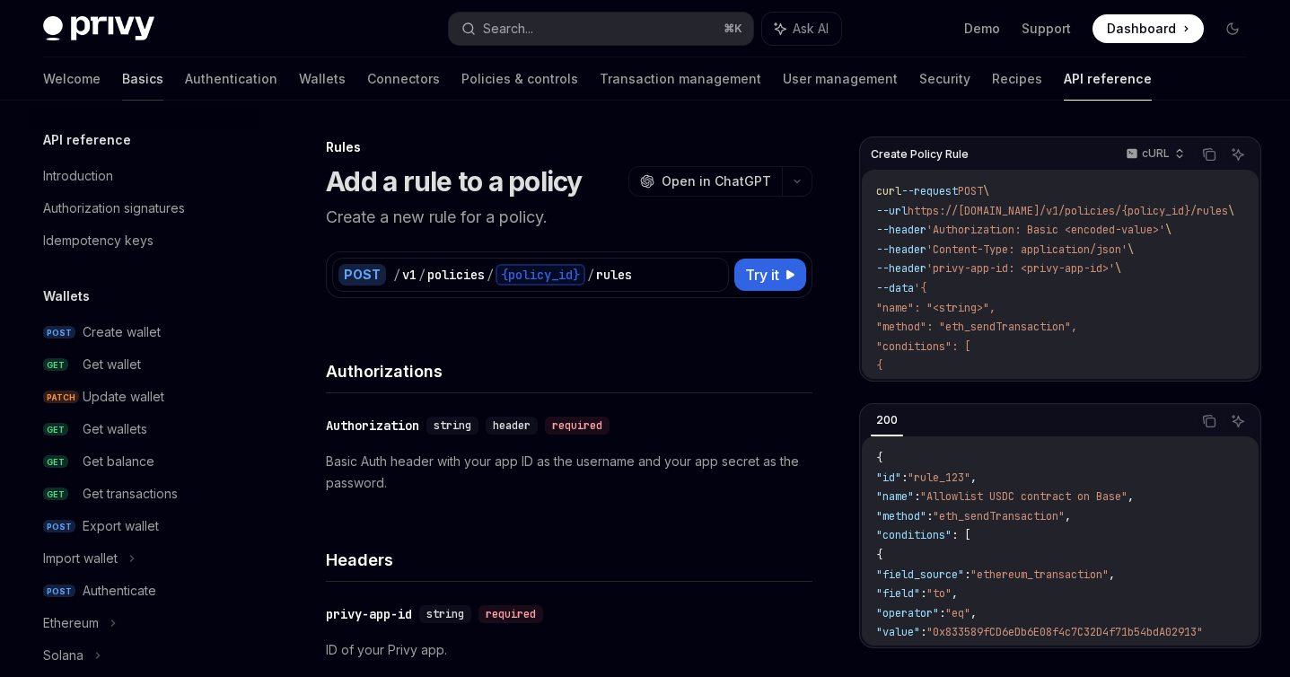
click at [122, 78] on link "Basics" at bounding box center [142, 78] width 41 height 43
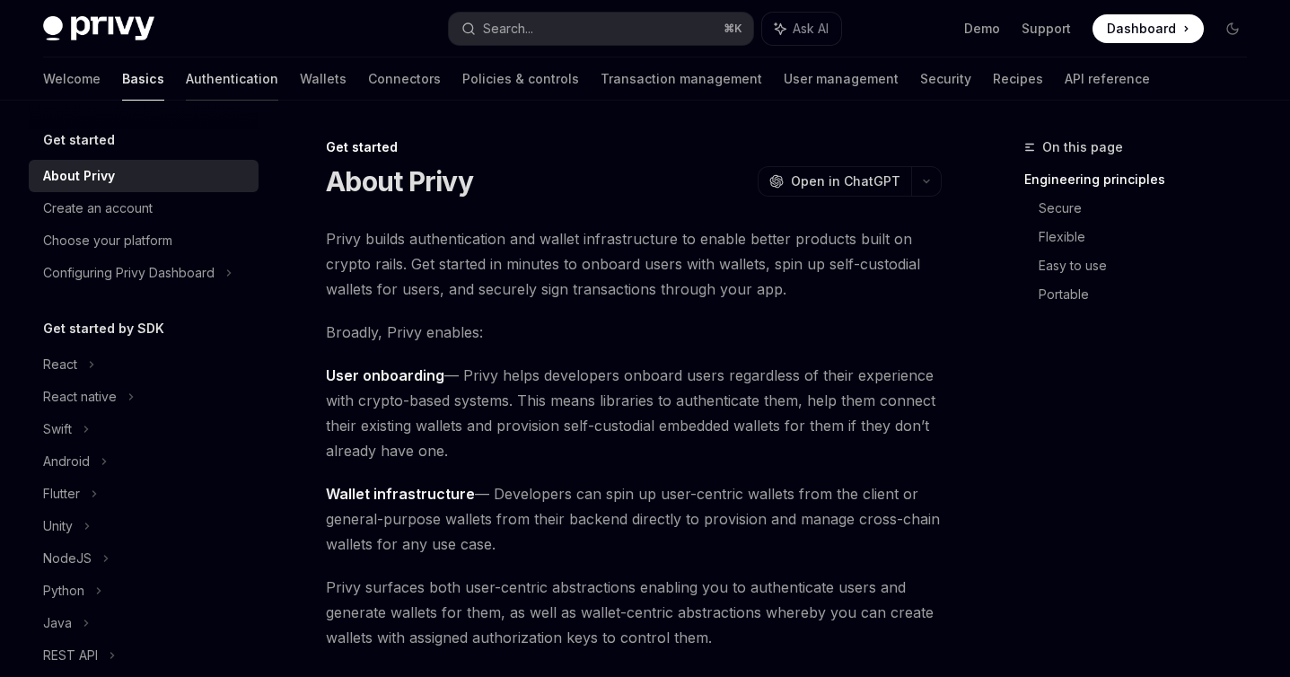
click at [186, 80] on link "Authentication" at bounding box center [232, 78] width 92 height 43
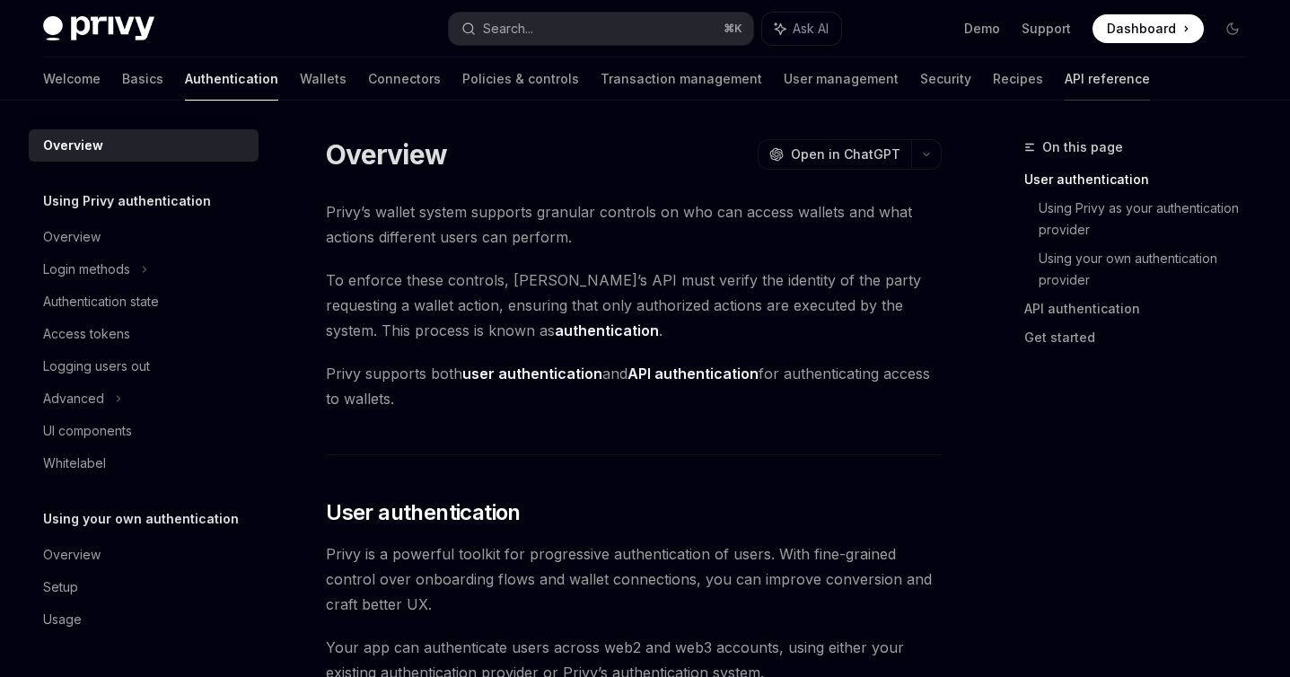
click at [1065, 74] on link "API reference" at bounding box center [1107, 78] width 85 height 43
type textarea "*"
